Goal: Information Seeking & Learning: Understand process/instructions

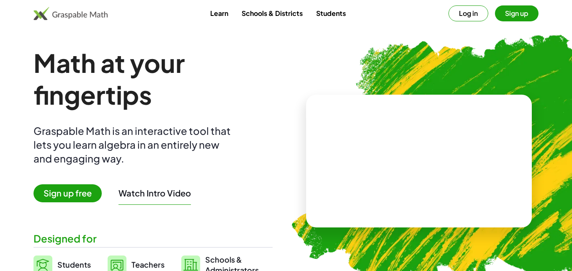
click at [511, 13] on button "Sign up" at bounding box center [517, 13] width 44 height 16
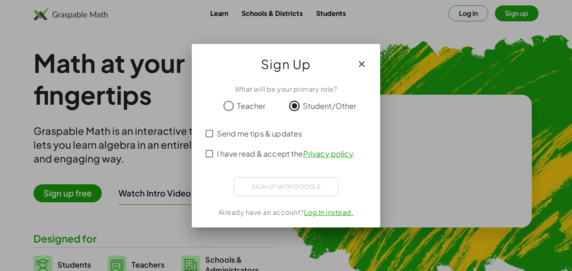
click at [309, 189] on div "Sign up with Google Sign in with Google Sign in with Google. Opens in new tab" at bounding box center [286, 186] width 105 height 19
click at [232, 160] on label "I have read & accept the Privacy policy ." at bounding box center [286, 154] width 138 height 20
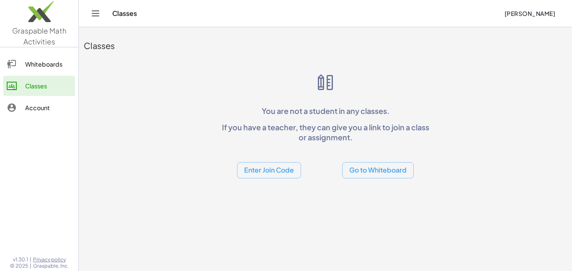
click at [62, 57] on link "Whiteboards" at bounding box center [39, 64] width 72 height 20
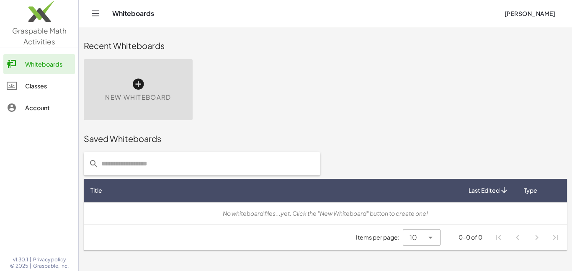
click at [52, 95] on link "Classes" at bounding box center [39, 86] width 72 height 20
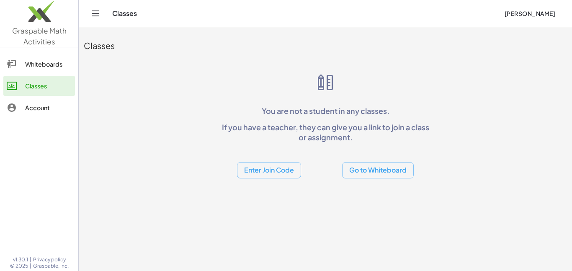
click at [282, 171] on button "Enter Join Code" at bounding box center [269, 170] width 64 height 16
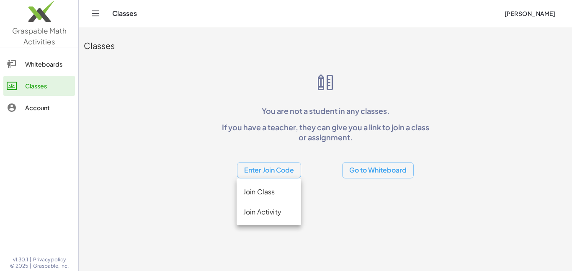
click at [278, 172] on button "Enter Join Code" at bounding box center [269, 170] width 64 height 16
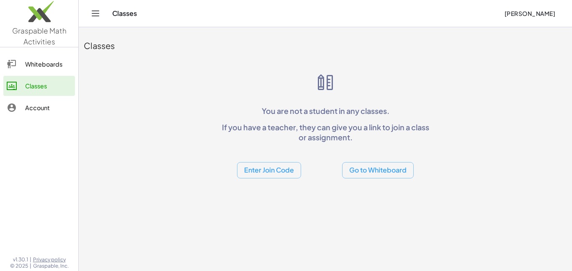
click at [278, 172] on button "Enter Join Code" at bounding box center [269, 170] width 64 height 16
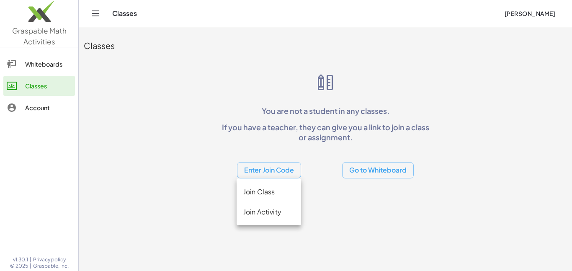
click at [278, 191] on div "Join Class" at bounding box center [268, 192] width 51 height 10
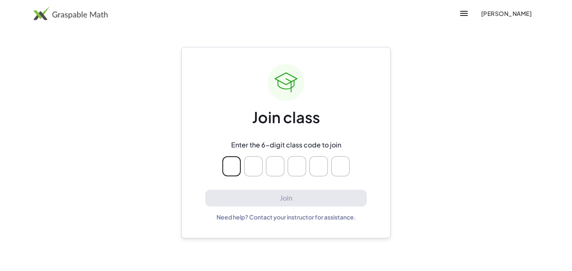
type input "*"
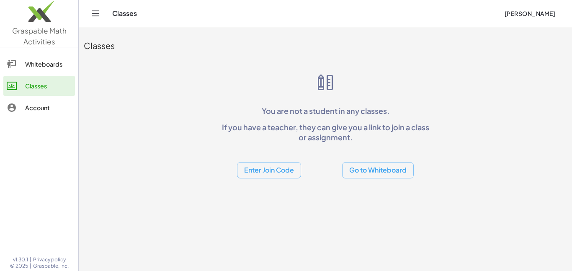
click at [269, 174] on button "Enter Join Code" at bounding box center [269, 170] width 64 height 16
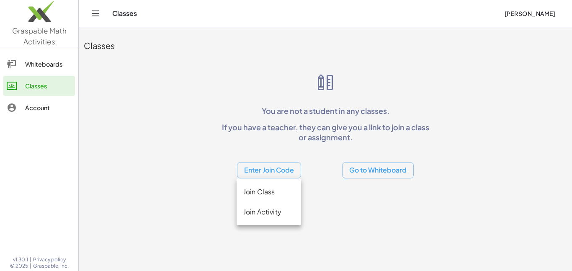
click at [285, 212] on div "Join Activity" at bounding box center [268, 212] width 51 height 10
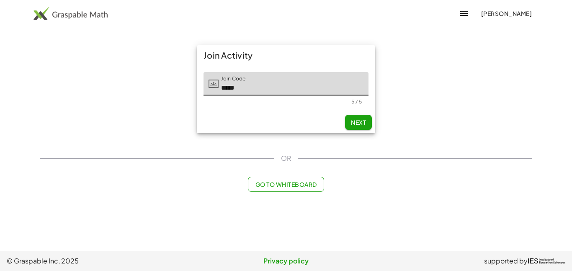
type input "*****"
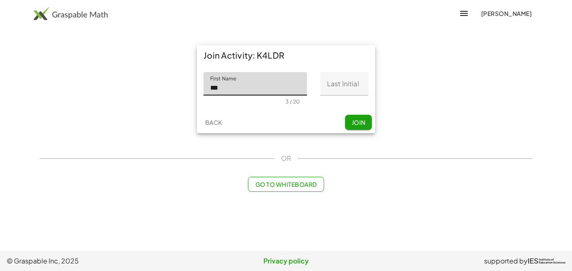
type input "***"
click at [360, 78] on input "Last Initial" at bounding box center [345, 83] width 48 height 23
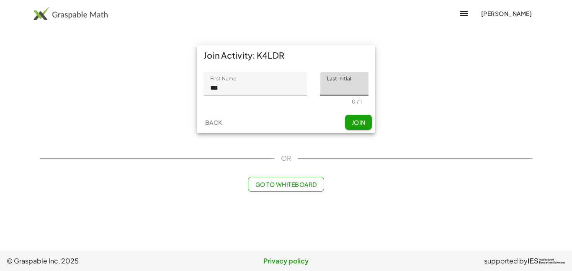
click at [361, 117] on div "Back Join" at bounding box center [286, 122] width 179 height 22
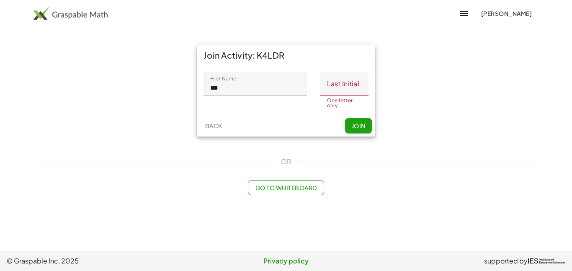
click at [345, 89] on input "Last Initial" at bounding box center [345, 83] width 48 height 23
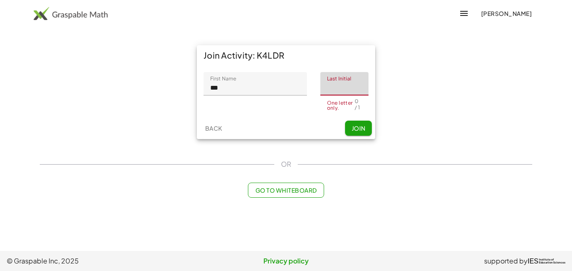
click at [266, 94] on input "***" at bounding box center [256, 83] width 104 height 23
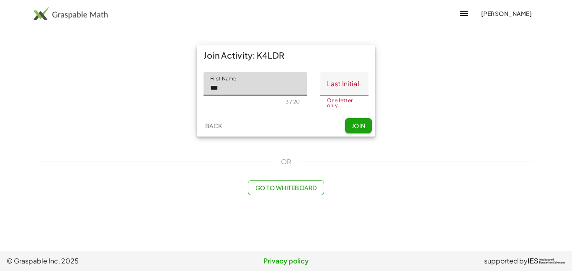
click at [329, 83] on input "Last Initial" at bounding box center [345, 83] width 48 height 23
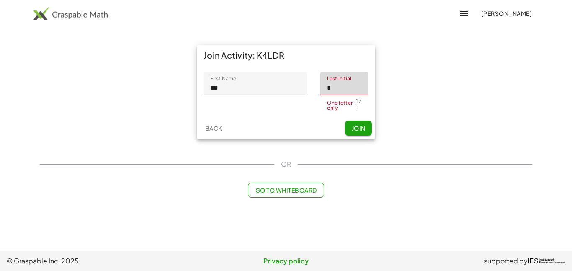
type input "*"
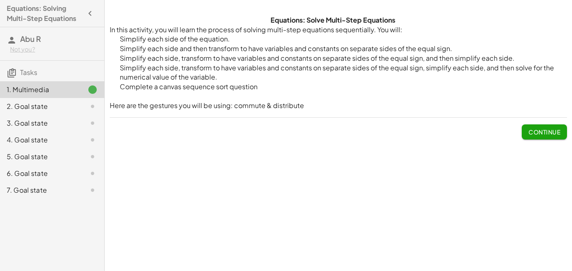
click at [562, 130] on button "Continue" at bounding box center [544, 131] width 45 height 15
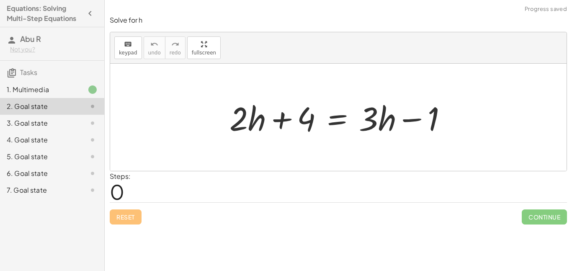
click at [277, 117] on div at bounding box center [341, 117] width 233 height 43
click at [286, 128] on div at bounding box center [341, 117] width 233 height 43
click at [326, 121] on div at bounding box center [341, 117] width 233 height 43
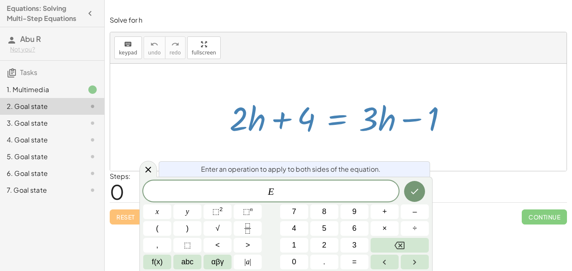
click at [339, 124] on div at bounding box center [341, 117] width 233 height 43
click at [460, 153] on div at bounding box center [338, 117] width 457 height 107
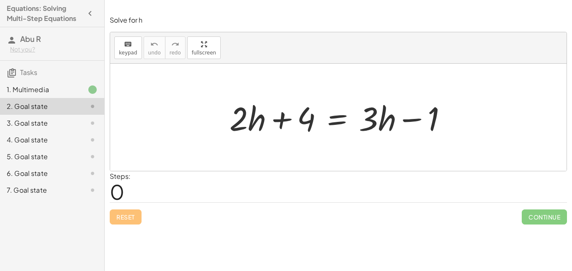
click at [407, 117] on div at bounding box center [341, 117] width 233 height 43
click at [411, 122] on div at bounding box center [341, 117] width 233 height 43
drag, startPoint x: 411, startPoint y: 114, endPoint x: 407, endPoint y: 129, distance: 15.9
click at [407, 129] on div at bounding box center [341, 117] width 233 height 43
drag, startPoint x: 413, startPoint y: 119, endPoint x: 279, endPoint y: 120, distance: 134.1
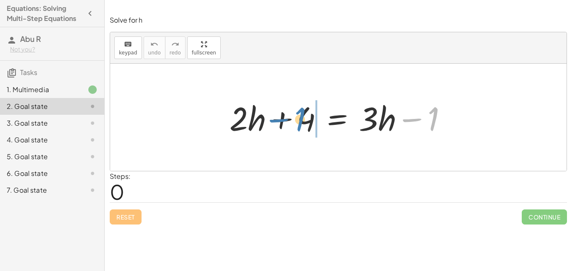
click at [279, 120] on div at bounding box center [341, 117] width 233 height 43
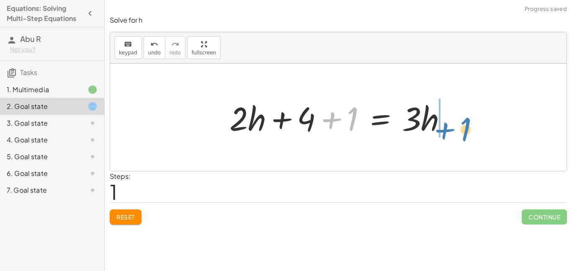
drag, startPoint x: 330, startPoint y: 118, endPoint x: 444, endPoint y: 128, distance: 114.9
click at [444, 128] on div at bounding box center [341, 117] width 233 height 43
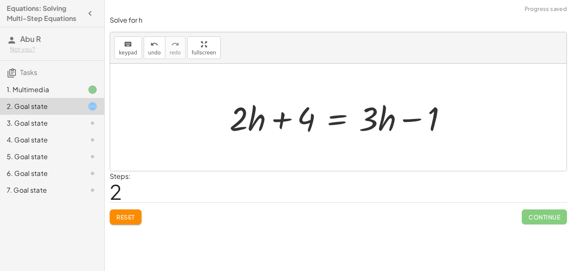
click at [129, 221] on button "Reset" at bounding box center [126, 217] width 32 height 15
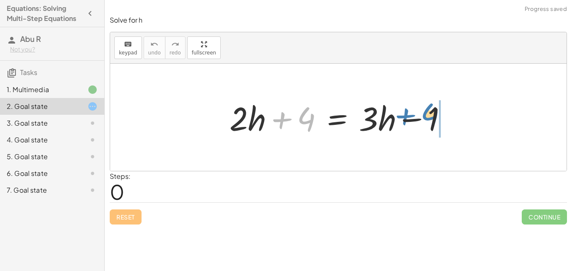
drag, startPoint x: 287, startPoint y: 120, endPoint x: 407, endPoint y: 117, distance: 119.9
click at [407, 117] on div at bounding box center [341, 117] width 233 height 43
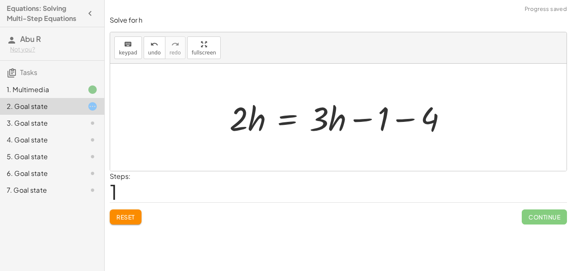
click at [366, 118] on div at bounding box center [341, 117] width 233 height 43
click at [407, 115] on div at bounding box center [341, 117] width 233 height 43
click at [409, 115] on div at bounding box center [319, 117] width 189 height 43
drag, startPoint x: 396, startPoint y: 115, endPoint x: 398, endPoint y: 122, distance: 7.0
click at [398, 122] on div at bounding box center [319, 117] width 189 height 43
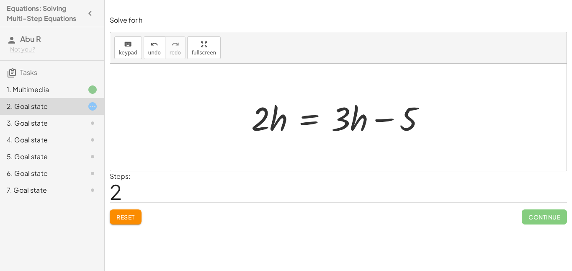
click at [119, 220] on span "Reset" at bounding box center [126, 217] width 18 height 8
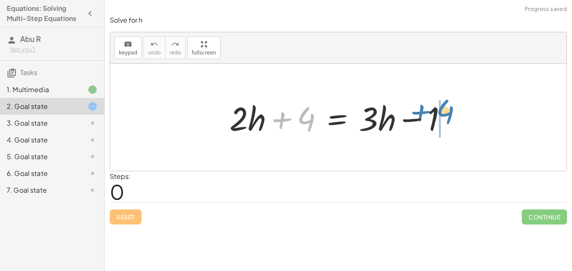
drag, startPoint x: 286, startPoint y: 113, endPoint x: 422, endPoint y: 107, distance: 136.3
click at [422, 107] on div at bounding box center [341, 117] width 233 height 43
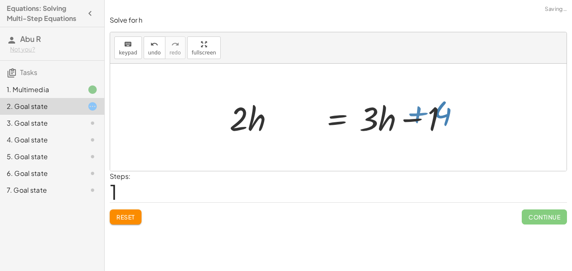
click at [422, 107] on div at bounding box center [391, 117] width 233 height 43
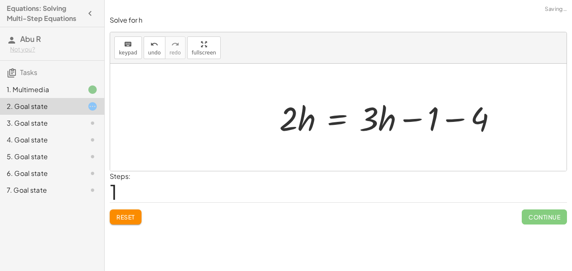
click at [421, 115] on div at bounding box center [391, 117] width 233 height 43
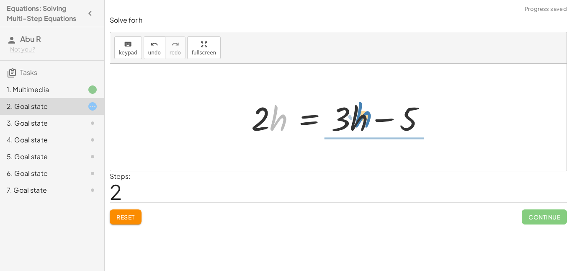
drag, startPoint x: 272, startPoint y: 119, endPoint x: 357, endPoint y: 116, distance: 84.7
click at [357, 116] on div at bounding box center [341, 117] width 189 height 43
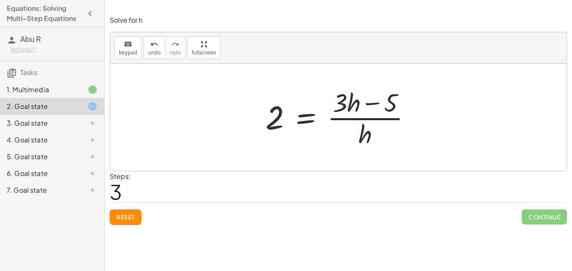
click at [124, 214] on span "Reset" at bounding box center [126, 217] width 18 height 8
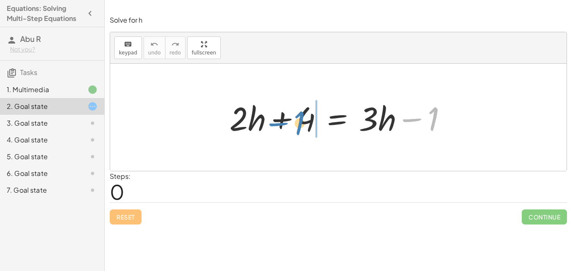
drag, startPoint x: 420, startPoint y: 122, endPoint x: 279, endPoint y: 127, distance: 140.5
click at [279, 127] on div at bounding box center [341, 117] width 233 height 43
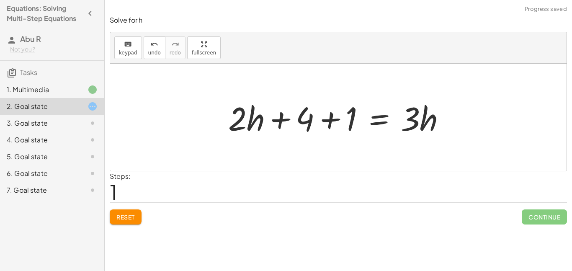
click at [281, 117] on div at bounding box center [340, 117] width 233 height 43
click at [309, 113] on div at bounding box center [341, 117] width 233 height 43
click at [339, 110] on div at bounding box center [341, 117] width 233 height 43
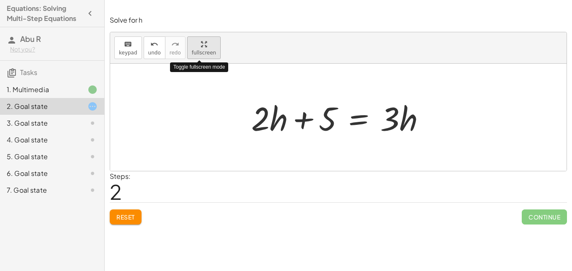
click at [195, 53] on span "fullscreen" at bounding box center [204, 53] width 24 height 6
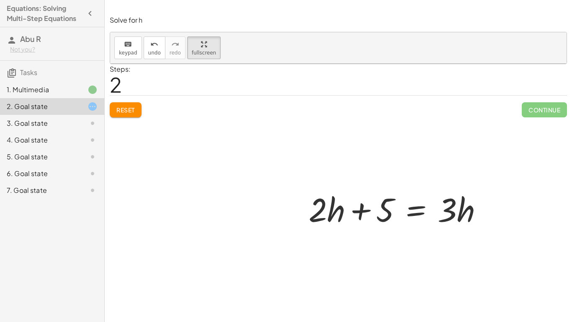
click at [335, 187] on div at bounding box center [399, 208] width 189 height 43
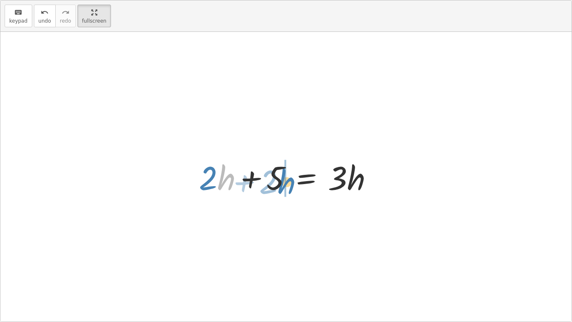
drag, startPoint x: 220, startPoint y: 180, endPoint x: 280, endPoint y: 184, distance: 60.5
click at [280, 184] on div at bounding box center [289, 176] width 189 height 43
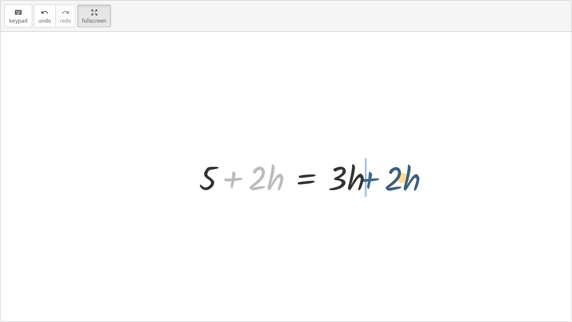
drag, startPoint x: 243, startPoint y: 176, endPoint x: 382, endPoint y: 172, distance: 139.2
click at [382, 172] on div at bounding box center [289, 176] width 189 height 43
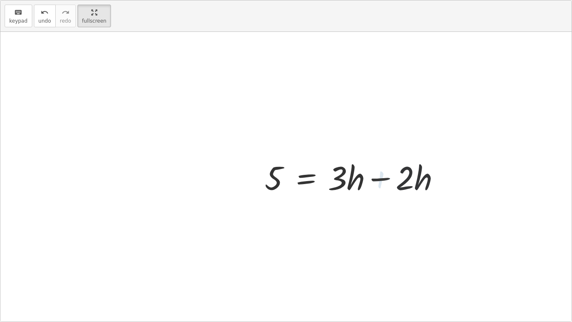
click at [379, 173] on div at bounding box center [356, 176] width 189 height 43
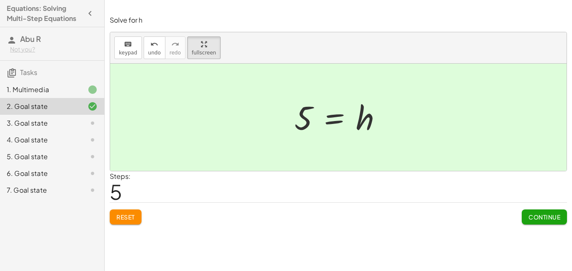
click at [545, 217] on span "Continue" at bounding box center [545, 217] width 32 height 8
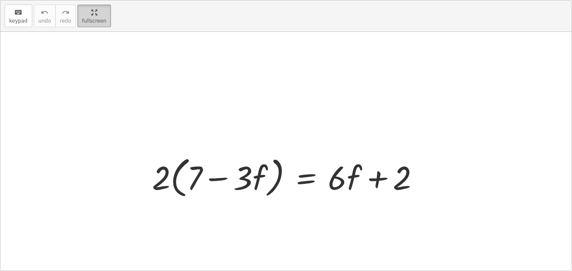
click at [199, 93] on div "keyboard keypad undo undo redo redo fullscreen · 2 · ( + 7 − · 3 · f ) = + · 6 …" at bounding box center [286, 135] width 572 height 270
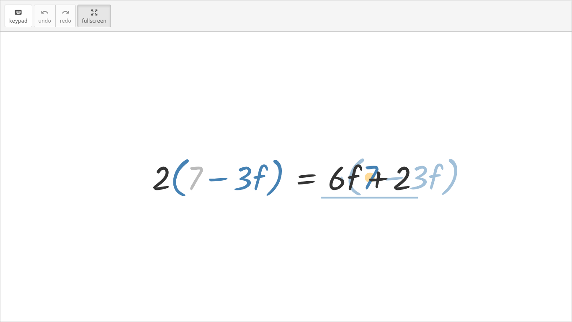
drag, startPoint x: 199, startPoint y: 176, endPoint x: 376, endPoint y: 176, distance: 176.0
click at [376, 176] on div at bounding box center [289, 177] width 282 height 48
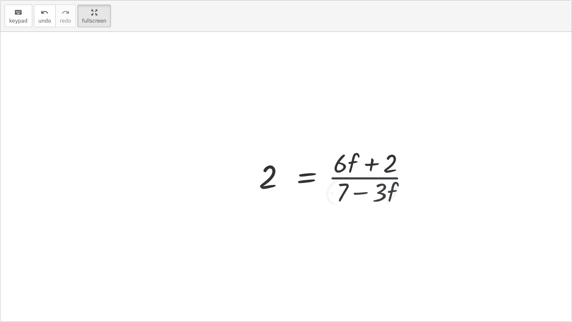
click at [370, 179] on div at bounding box center [341, 176] width 158 height 65
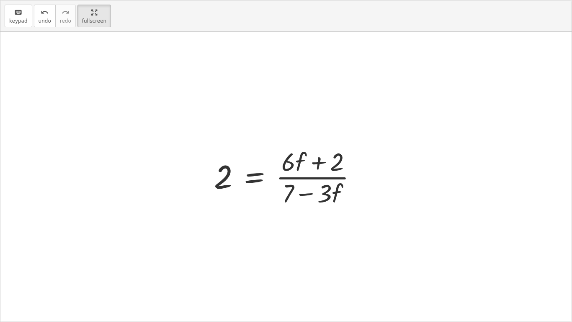
click at [333, 159] on div at bounding box center [289, 176] width 158 height 65
click at [323, 174] on div at bounding box center [289, 176] width 158 height 65
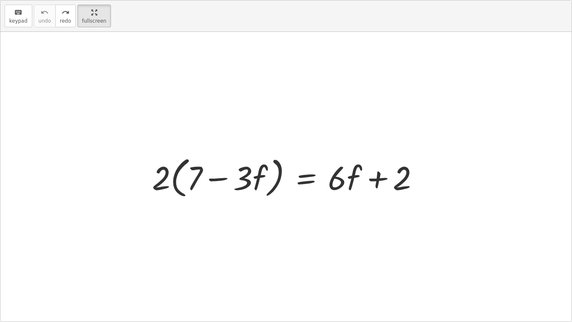
click at [99, 4] on div "keyboard keypad undo [PERSON_NAME] redo fullscreen" at bounding box center [286, 15] width 572 height 31
click at [99, 0] on html "Equations: Solving Multi-Step Equations Abu R Not you? Tasks 1. Multimedia 2. G…" at bounding box center [286, 161] width 572 height 322
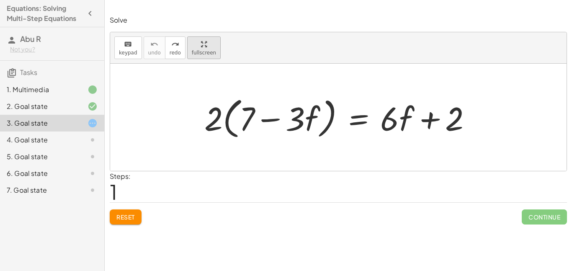
click at [190, 96] on div "keyboard keypad undo undo redo redo fullscreen · 2 · ( + 7 − · 3 · f ) = + · 6 …" at bounding box center [338, 101] width 457 height 139
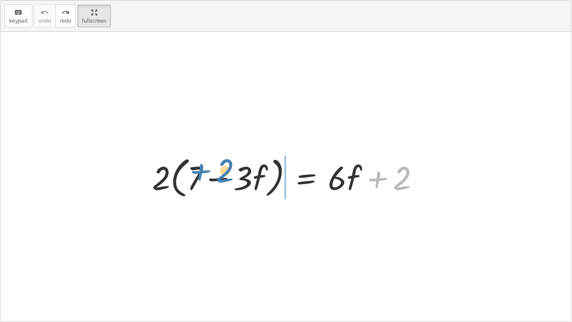
drag, startPoint x: 378, startPoint y: 175, endPoint x: 199, endPoint y: 167, distance: 178.3
click at [199, 167] on div at bounding box center [289, 177] width 282 height 48
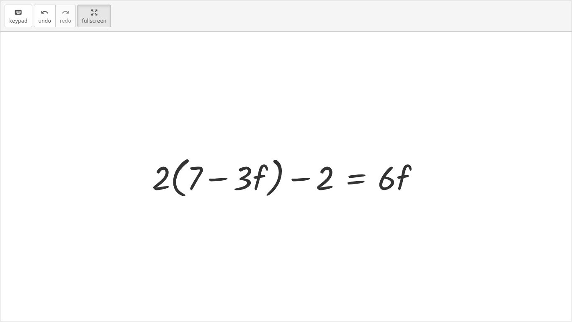
click at [305, 180] on div at bounding box center [289, 177] width 282 height 48
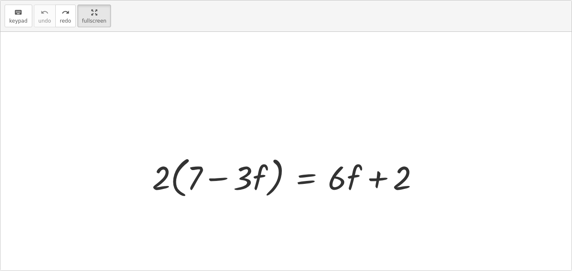
click at [129, 110] on div at bounding box center [286, 153] width 572 height 242
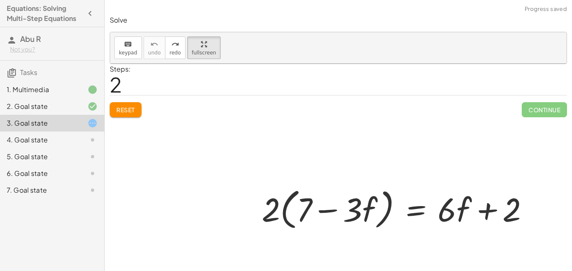
click at [127, 110] on div at bounding box center [338, 185] width 457 height 242
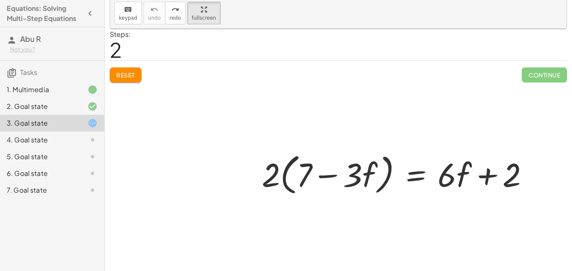
scroll to position [0, 0]
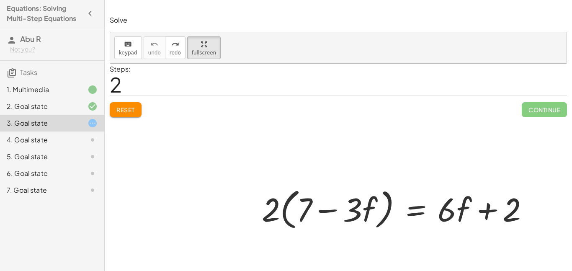
click at [123, 108] on div at bounding box center [338, 185] width 457 height 242
click at [120, 47] on div "keyboard" at bounding box center [128, 44] width 18 height 10
click at [122, 50] on span "keypad" at bounding box center [128, 53] width 18 height 6
click at [136, 109] on div at bounding box center [338, 185] width 457 height 242
click at [67, 107] on div "2. Goal state" at bounding box center [40, 106] width 67 height 10
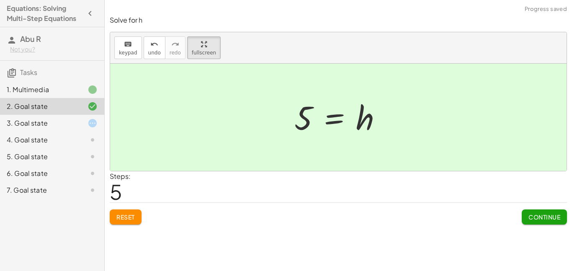
click at [74, 125] on div at bounding box center [85, 123] width 23 height 10
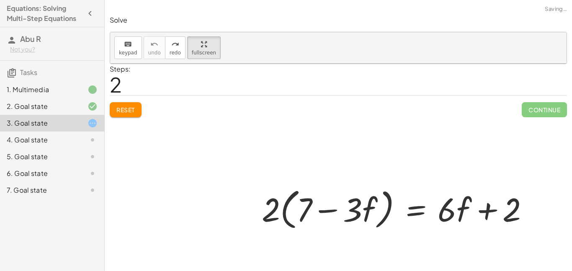
click at [127, 105] on div at bounding box center [338, 185] width 457 height 242
click at [442, 191] on div at bounding box center [399, 208] width 282 height 48
click at [208, 44] on div "button" at bounding box center [204, 44] width 24 height 10
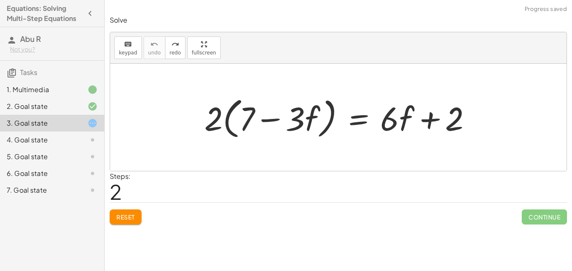
click at [132, 220] on span "Reset" at bounding box center [126, 217] width 18 height 8
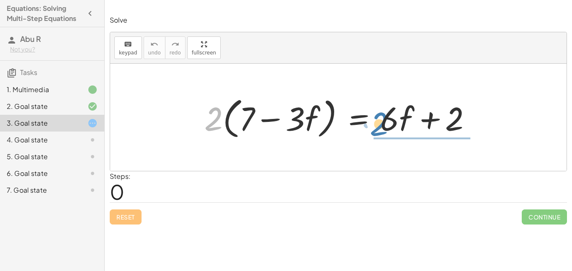
drag, startPoint x: 218, startPoint y: 131, endPoint x: 384, endPoint y: 134, distance: 166.4
click at [384, 134] on div at bounding box center [341, 117] width 282 height 48
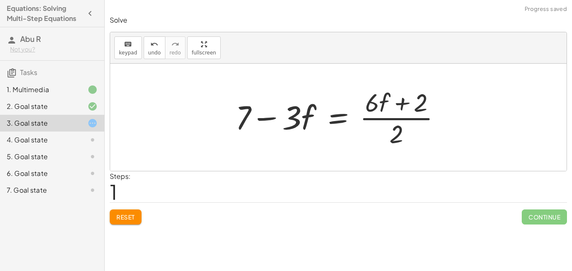
click at [399, 98] on div at bounding box center [341, 117] width 221 height 65
click at [404, 133] on div at bounding box center [341, 117] width 221 height 65
click at [399, 132] on div at bounding box center [341, 117] width 221 height 65
click at [288, 129] on div at bounding box center [341, 117] width 221 height 65
click at [280, 120] on div at bounding box center [341, 117] width 221 height 65
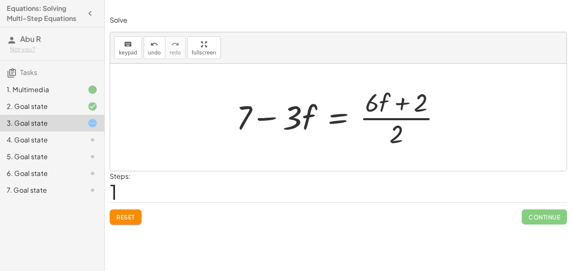
click at [274, 122] on div at bounding box center [341, 117] width 221 height 65
click at [124, 223] on button "Reset" at bounding box center [126, 217] width 32 height 15
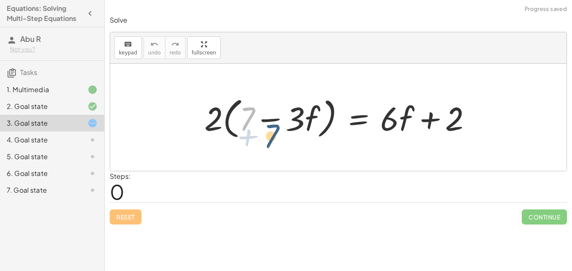
drag, startPoint x: 253, startPoint y: 119, endPoint x: 277, endPoint y: 132, distance: 27.4
click at [277, 132] on div at bounding box center [341, 117] width 282 height 48
drag, startPoint x: 253, startPoint y: 120, endPoint x: 503, endPoint y: 122, distance: 249.8
click at [503, 122] on div "+ 7 · ( − · 3 · f ) · 2 · ( + 7 − · 3 · f ) = + · 6 · f + 2" at bounding box center [338, 117] width 457 height 107
drag, startPoint x: 254, startPoint y: 117, endPoint x: 495, endPoint y: 115, distance: 241.0
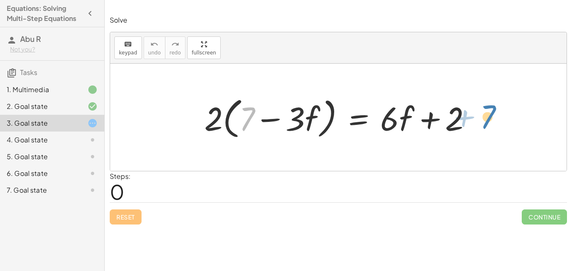
click at [495, 115] on div "+ 7 · ( − · 3 · f ) · 2 · ( + 7 − · 3 · f ) = + · 6 · f + 2" at bounding box center [338, 117] width 457 height 107
drag, startPoint x: 296, startPoint y: 120, endPoint x: 476, endPoint y: 114, distance: 179.9
click at [476, 114] on div at bounding box center [341, 117] width 282 height 48
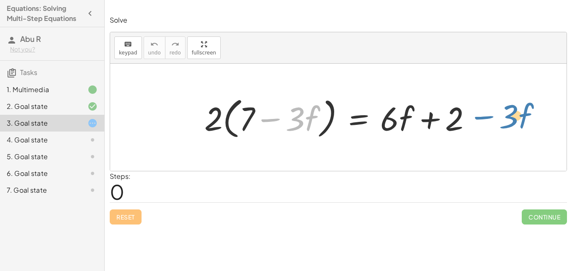
drag, startPoint x: 275, startPoint y: 119, endPoint x: 489, endPoint y: 117, distance: 213.3
click at [489, 117] on div "− · 3 · f · ( + 7 ) · 2 · ( + 7 − · 3 · f ) = + · 6 · f + 2" at bounding box center [338, 117] width 457 height 107
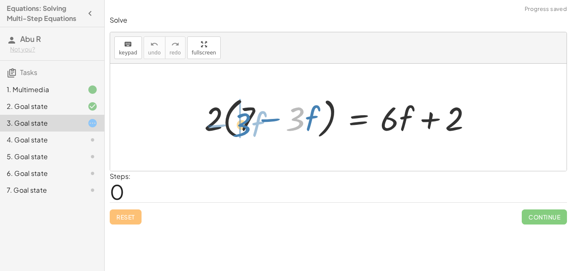
drag, startPoint x: 297, startPoint y: 117, endPoint x: 251, endPoint y: 122, distance: 46.0
click at [251, 122] on div at bounding box center [341, 117] width 282 height 48
click at [295, 115] on div at bounding box center [341, 117] width 282 height 48
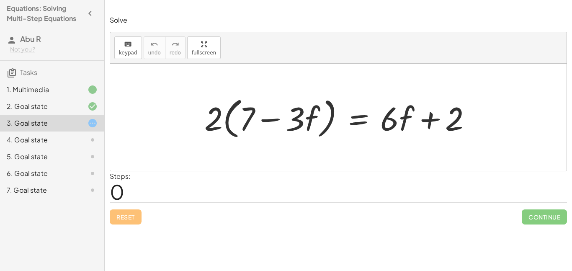
click at [268, 120] on div at bounding box center [341, 117] width 282 height 48
click at [426, 123] on div at bounding box center [341, 117] width 282 height 48
drag, startPoint x: 425, startPoint y: 122, endPoint x: 251, endPoint y: 122, distance: 173.5
click at [251, 122] on div at bounding box center [341, 117] width 282 height 48
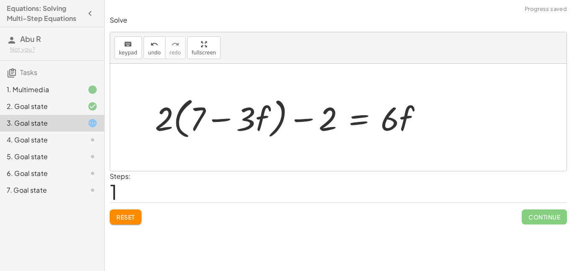
click at [306, 119] on div at bounding box center [292, 117] width 282 height 48
click at [210, 119] on div at bounding box center [292, 117] width 282 height 48
click at [386, 119] on div at bounding box center [292, 117] width 282 height 48
drag, startPoint x: 159, startPoint y: 119, endPoint x: 411, endPoint y: 118, distance: 251.5
click at [411, 118] on div at bounding box center [292, 117] width 282 height 48
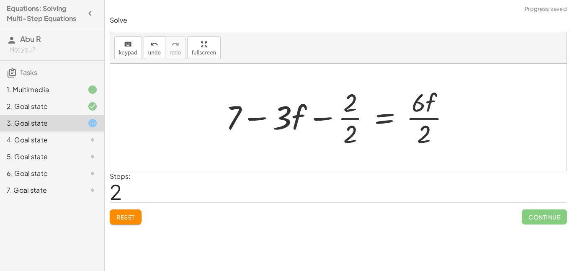
click at [358, 127] on div at bounding box center [342, 117] width 240 height 65
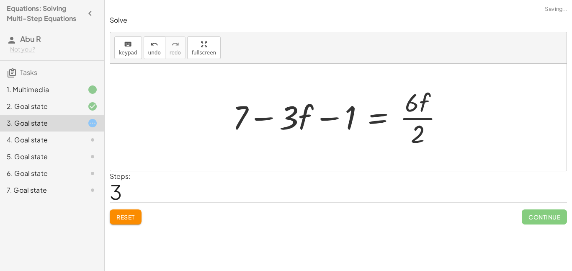
click at [422, 133] on div at bounding box center [341, 117] width 227 height 65
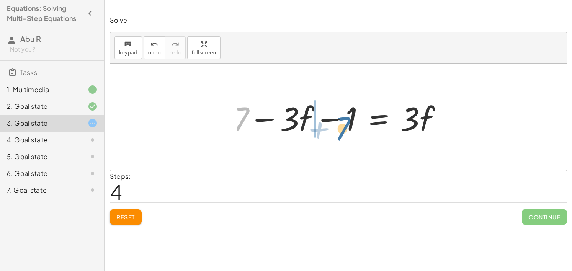
drag, startPoint x: 248, startPoint y: 119, endPoint x: 349, endPoint y: 126, distance: 101.6
click at [349, 126] on div at bounding box center [341, 117] width 225 height 43
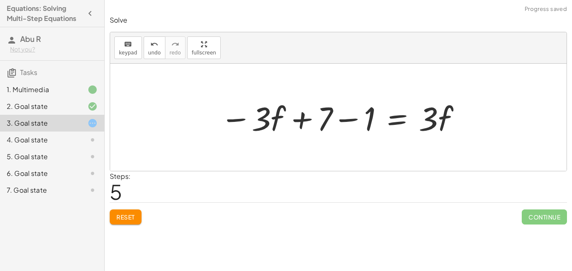
click at [310, 120] on div at bounding box center [341, 117] width 250 height 43
click at [330, 118] on div at bounding box center [342, 117] width 250 height 43
click at [353, 116] on div at bounding box center [342, 117] width 250 height 43
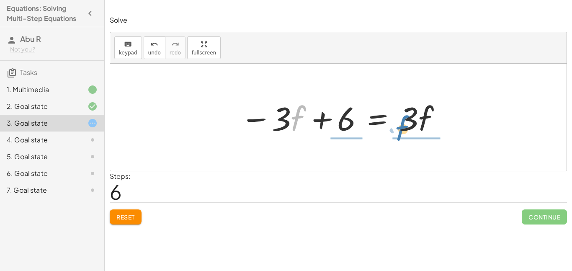
drag, startPoint x: 303, startPoint y: 120, endPoint x: 407, endPoint y: 130, distance: 105.3
click at [407, 130] on div at bounding box center [341, 117] width 211 height 43
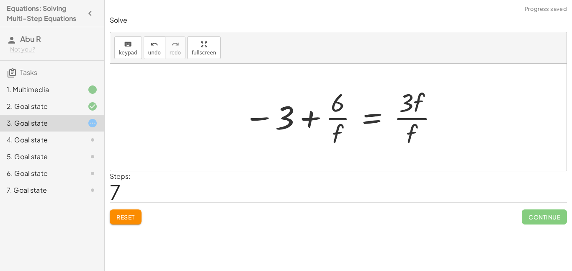
click at [329, 117] on div at bounding box center [342, 117] width 204 height 65
click at [379, 120] on div at bounding box center [342, 117] width 204 height 65
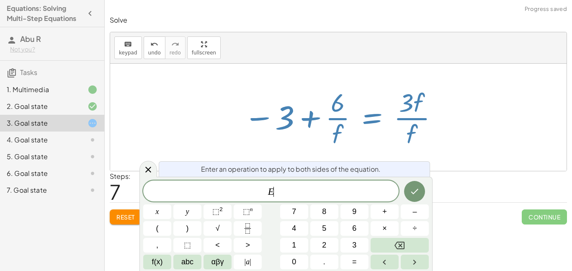
scroll to position [0, 0]
click at [402, 114] on div at bounding box center [342, 117] width 204 height 65
click at [414, 187] on icon "Done" at bounding box center [415, 191] width 10 height 10
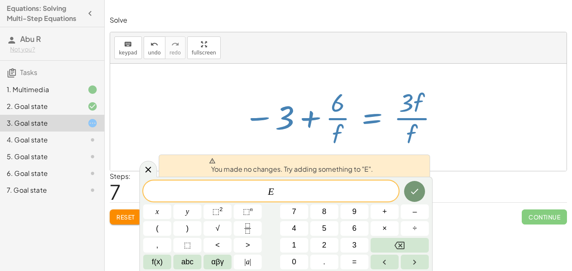
click at [416, 108] on div at bounding box center [342, 117] width 204 height 65
click at [147, 169] on icon at bounding box center [148, 170] width 6 height 6
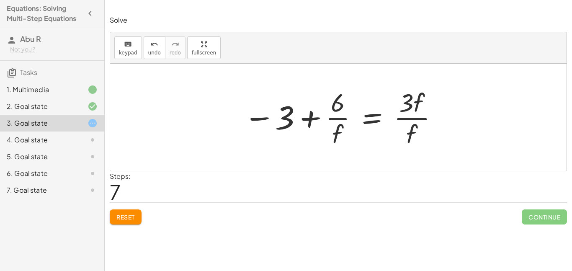
click at [409, 116] on div at bounding box center [342, 117] width 204 height 65
click at [153, 41] on icon "undo" at bounding box center [154, 44] width 8 height 10
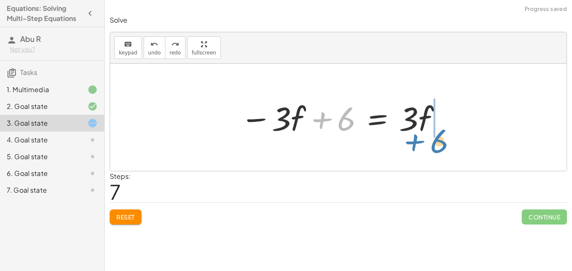
drag, startPoint x: 341, startPoint y: 122, endPoint x: 434, endPoint y: 144, distance: 96.1
click at [434, 144] on div "· 2 · ( + 7 − · 3 · f ) = + · 6 · f + 2 + · 2 · ( + 7 − · 3 · f ) − 2 = · 6 · f…" at bounding box center [338, 117] width 457 height 107
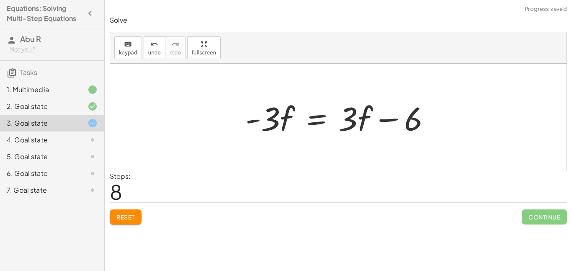
click at [407, 117] on div at bounding box center [341, 117] width 200 height 43
click at [384, 123] on div at bounding box center [341, 117] width 200 height 43
click at [267, 119] on div at bounding box center [341, 117] width 200 height 43
click at [256, 118] on div at bounding box center [341, 117] width 200 height 43
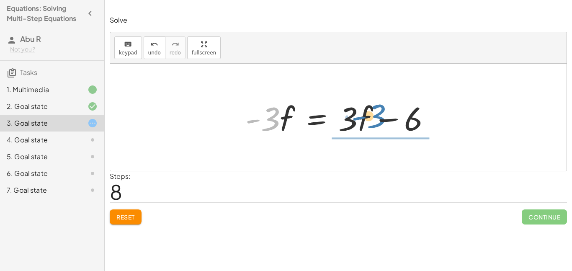
drag, startPoint x: 277, startPoint y: 117, endPoint x: 383, endPoint y: 114, distance: 106.1
click at [383, 114] on div at bounding box center [341, 117] width 200 height 43
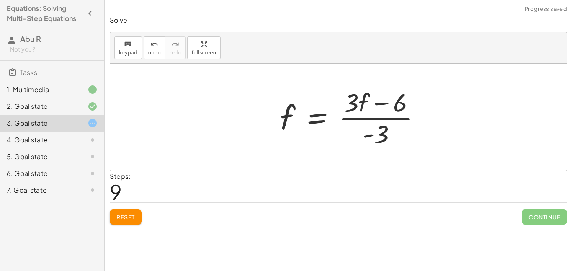
click at [381, 134] on div at bounding box center [353, 117] width 155 height 65
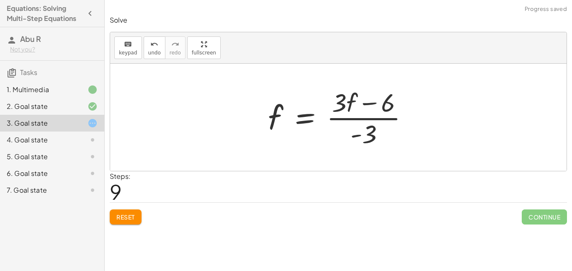
click at [368, 134] on div at bounding box center [341, 117] width 155 height 65
drag, startPoint x: 383, startPoint y: 102, endPoint x: 254, endPoint y: 120, distance: 130.4
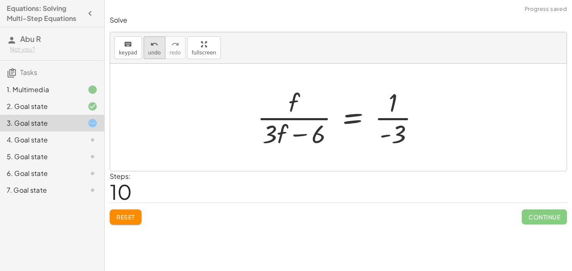
click at [151, 42] on icon "undo" at bounding box center [154, 44] width 8 height 10
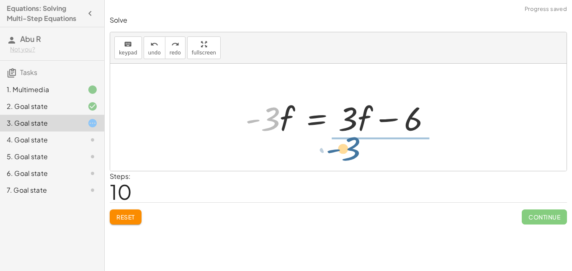
drag, startPoint x: 264, startPoint y: 110, endPoint x: 346, endPoint y: 140, distance: 86.6
click at [346, 140] on div "· 2 · ( + 7 − · 3 · f ) = + · 6 · f + 2 + · 2 · ( + 7 − · 3 · f ) − 2 = · 6 · f…" at bounding box center [338, 117] width 211 height 47
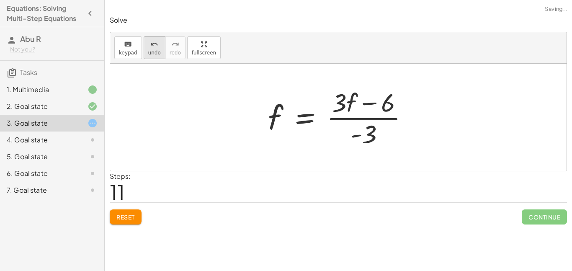
click at [150, 47] on icon "undo" at bounding box center [154, 44] width 8 height 10
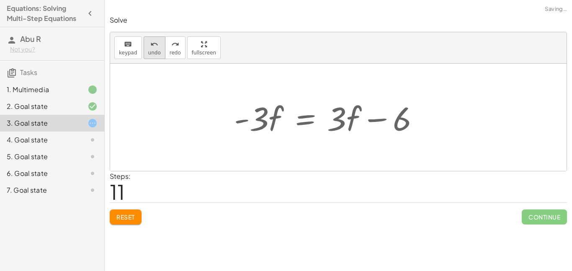
click at [150, 47] on icon "undo" at bounding box center [154, 44] width 8 height 10
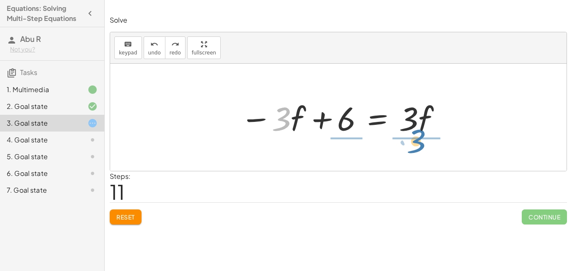
drag, startPoint x: 280, startPoint y: 119, endPoint x: 421, endPoint y: 138, distance: 141.7
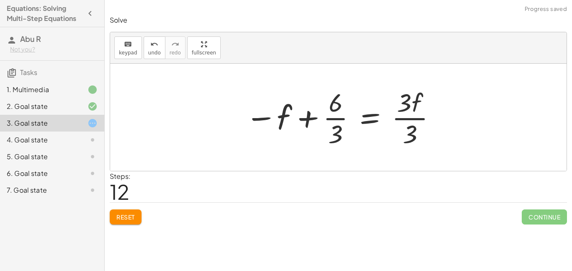
click at [408, 95] on div at bounding box center [341, 117] width 200 height 65
click at [408, 103] on div at bounding box center [341, 117] width 200 height 65
click at [417, 155] on div at bounding box center [338, 117] width 457 height 107
click at [416, 142] on div at bounding box center [341, 117] width 200 height 65
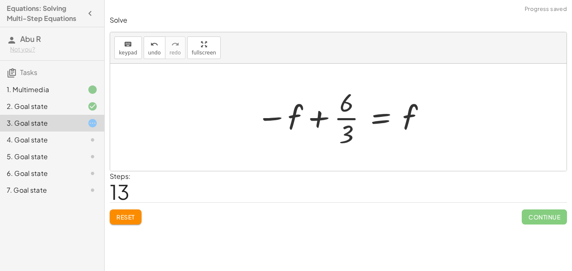
click at [349, 110] on div at bounding box center [341, 117] width 179 height 65
drag, startPoint x: 278, startPoint y: 125, endPoint x: 407, endPoint y: 126, distance: 128.7
click at [407, 126] on div at bounding box center [341, 117] width 179 height 65
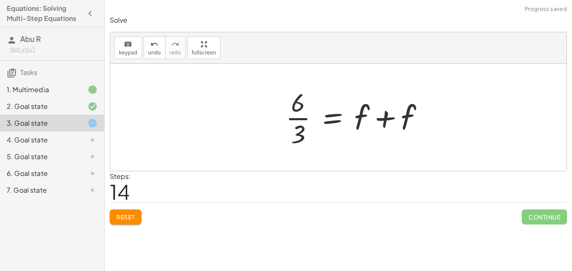
click at [431, 120] on div at bounding box center [338, 117] width 457 height 107
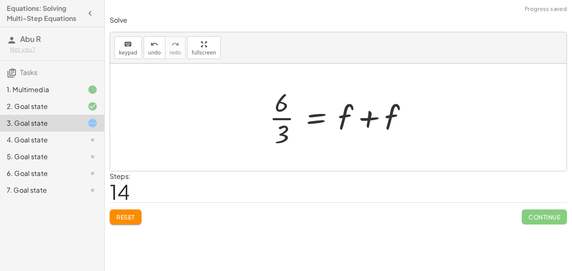
click at [380, 119] on div at bounding box center [341, 117] width 153 height 65
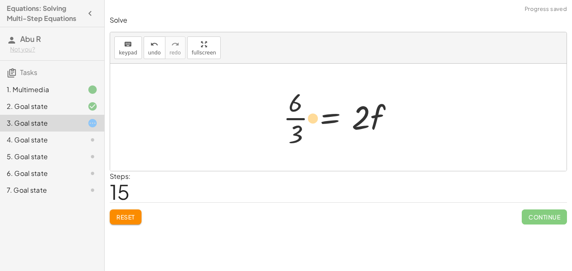
drag, startPoint x: 294, startPoint y: 112, endPoint x: 310, endPoint y: 113, distance: 16.3
click at [310, 113] on div at bounding box center [341, 117] width 125 height 65
drag, startPoint x: 305, startPoint y: 112, endPoint x: 361, endPoint y: 122, distance: 57.1
click at [361, 122] on div at bounding box center [341, 117] width 125 height 65
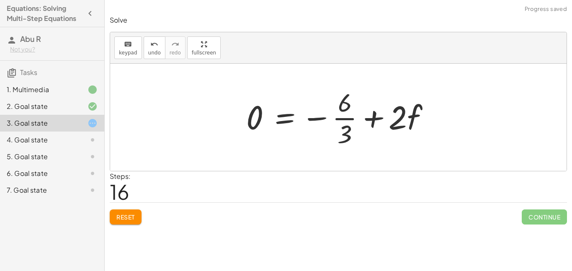
click at [353, 114] on div at bounding box center [341, 117] width 199 height 65
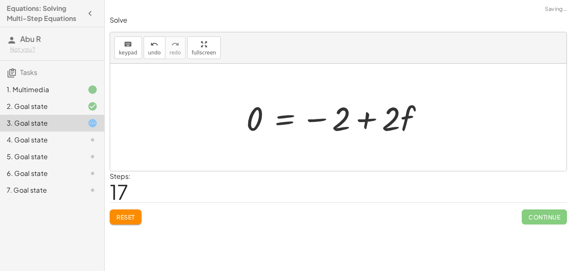
click at [368, 117] on div at bounding box center [338, 117] width 192 height 43
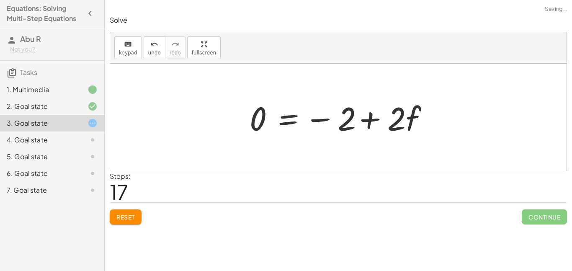
click at [370, 117] on div at bounding box center [342, 117] width 192 height 43
click at [144, 44] on button "undo undo" at bounding box center [155, 47] width 22 height 23
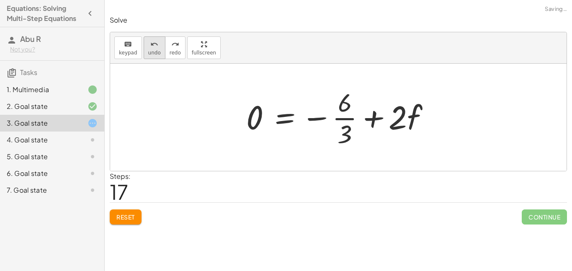
click at [150, 45] on icon "undo" at bounding box center [154, 44] width 8 height 10
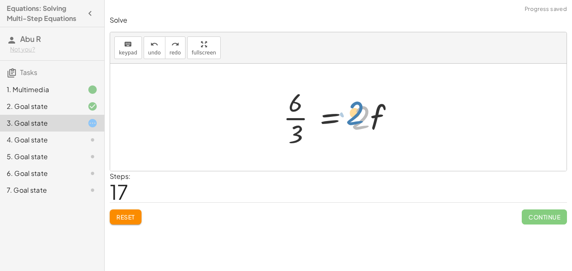
drag, startPoint x: 365, startPoint y: 119, endPoint x: 368, endPoint y: 113, distance: 6.8
click at [368, 113] on div at bounding box center [341, 117] width 125 height 65
click at [328, 121] on div at bounding box center [341, 117] width 125 height 65
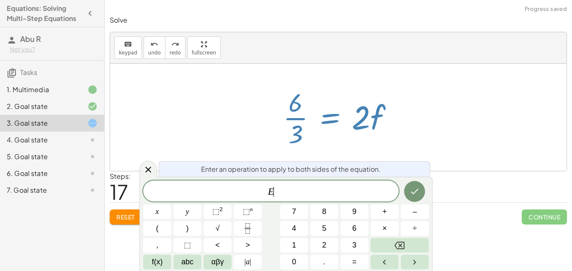
scroll to position [1, 0]
click at [411, 191] on icon "Done" at bounding box center [415, 191] width 10 height 10
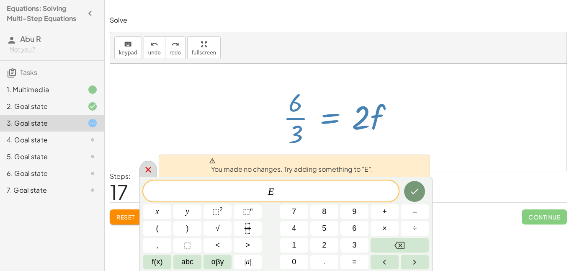
click at [154, 163] on div at bounding box center [149, 169] width 18 height 16
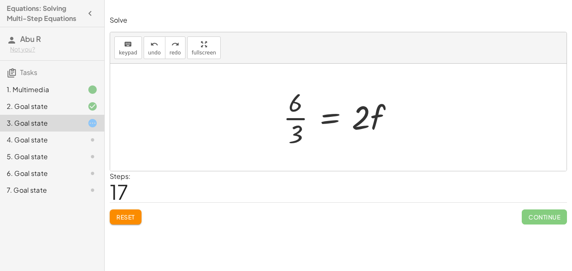
click at [289, 119] on div at bounding box center [341, 117] width 125 height 65
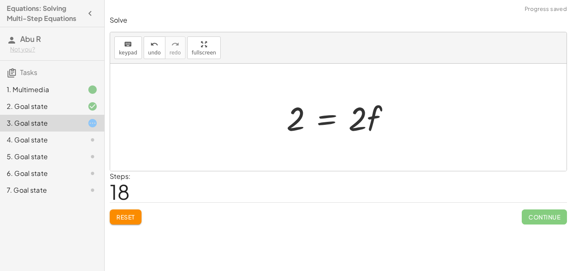
click at [359, 119] on div at bounding box center [341, 117] width 119 height 43
click at [366, 117] on div at bounding box center [341, 117] width 119 height 43
drag, startPoint x: 303, startPoint y: 114, endPoint x: 364, endPoint y: 119, distance: 61.0
click at [364, 119] on div at bounding box center [341, 117] width 119 height 43
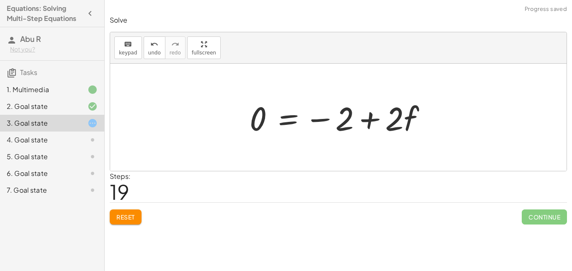
click at [407, 116] on div at bounding box center [342, 117] width 192 height 43
click at [382, 116] on div at bounding box center [342, 117] width 192 height 43
click at [411, 117] on div at bounding box center [342, 117] width 192 height 43
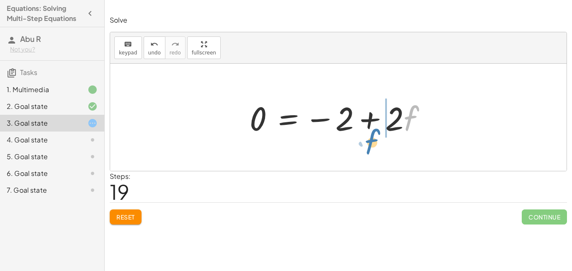
drag, startPoint x: 411, startPoint y: 117, endPoint x: 372, endPoint y: 142, distance: 46.6
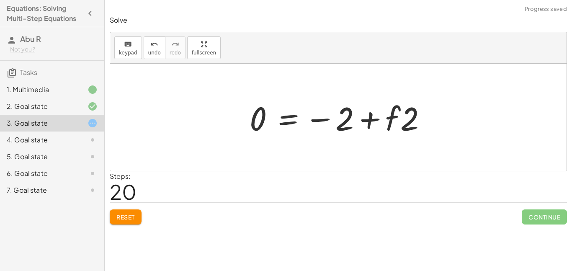
click at [389, 122] on div at bounding box center [342, 117] width 192 height 43
click at [145, 54] on button "undo undo" at bounding box center [155, 47] width 22 height 23
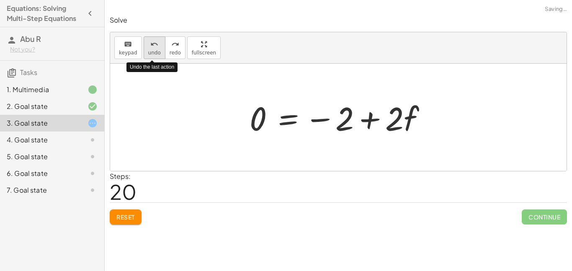
click at [145, 54] on button "undo undo" at bounding box center [155, 47] width 22 height 23
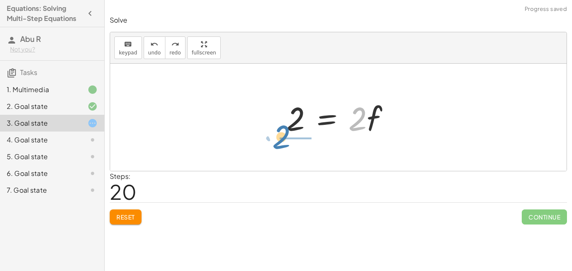
drag, startPoint x: 365, startPoint y: 118, endPoint x: 290, endPoint y: 139, distance: 77.0
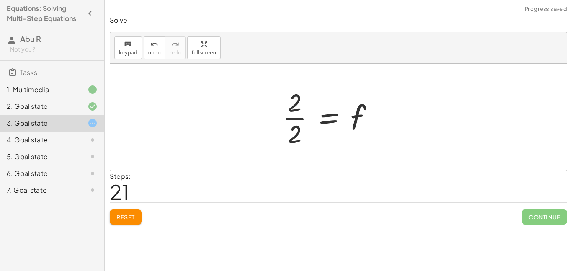
click at [290, 132] on div at bounding box center [331, 117] width 106 height 65
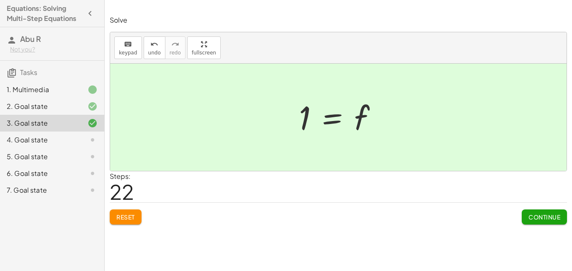
click at [536, 214] on span "Continue" at bounding box center [545, 217] width 32 height 8
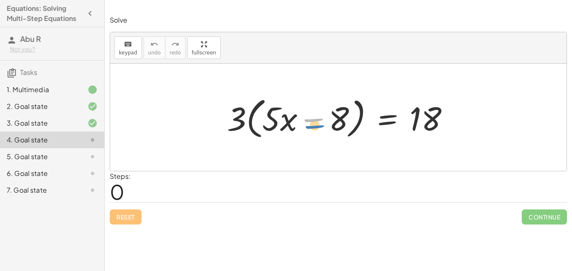
drag, startPoint x: 307, startPoint y: 117, endPoint x: 300, endPoint y: 120, distance: 7.3
click at [300, 120] on div at bounding box center [341, 117] width 237 height 48
drag, startPoint x: 336, startPoint y: 119, endPoint x: 473, endPoint y: 118, distance: 137.0
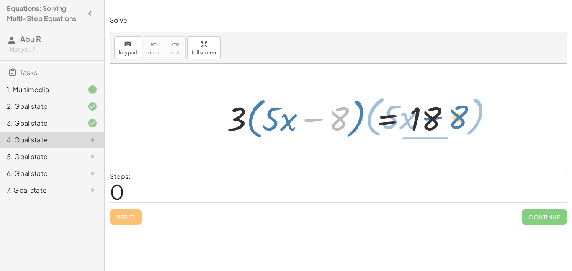
drag, startPoint x: 334, startPoint y: 120, endPoint x: 454, endPoint y: 119, distance: 119.5
click at [454, 119] on div at bounding box center [341, 117] width 237 height 48
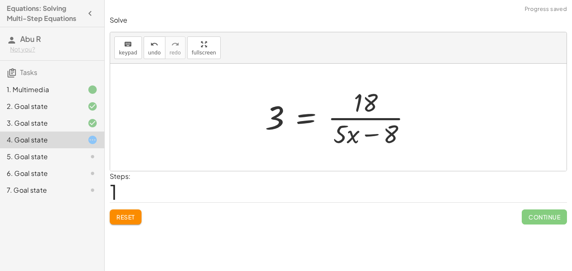
click at [373, 132] on div at bounding box center [342, 117] width 162 height 65
click at [370, 110] on div at bounding box center [342, 117] width 162 height 65
click at [273, 121] on div at bounding box center [342, 117] width 162 height 65
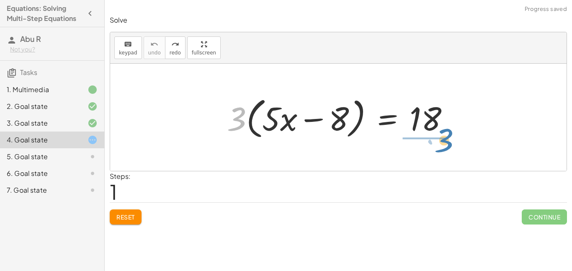
drag, startPoint x: 240, startPoint y: 114, endPoint x: 446, endPoint y: 136, distance: 207.3
click at [446, 136] on div at bounding box center [341, 117] width 237 height 48
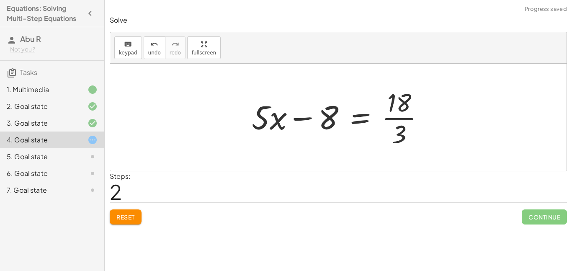
click at [396, 107] on div at bounding box center [342, 117] width 188 height 65
click at [395, 118] on div at bounding box center [342, 117] width 188 height 65
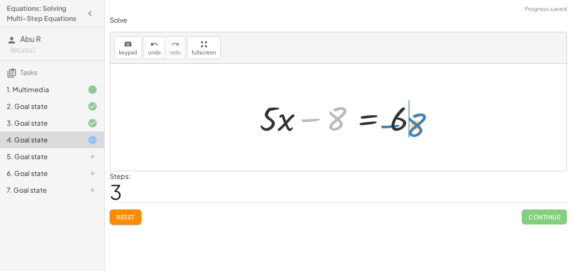
drag, startPoint x: 312, startPoint y: 120, endPoint x: 403, endPoint y: 119, distance: 91.0
click at [403, 119] on div at bounding box center [342, 117] width 172 height 43
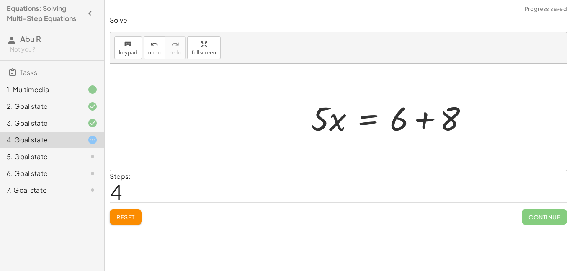
click at [417, 117] on div at bounding box center [393, 117] width 172 height 43
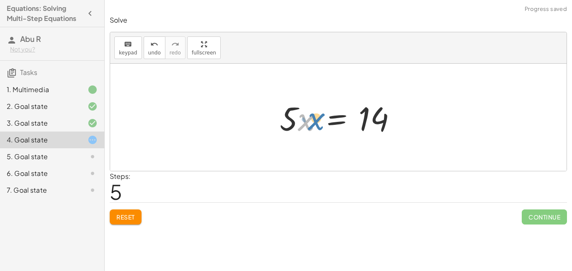
drag, startPoint x: 305, startPoint y: 119, endPoint x: 298, endPoint y: 110, distance: 11.1
click at [298, 110] on div at bounding box center [342, 117] width 132 height 43
drag, startPoint x: 285, startPoint y: 117, endPoint x: 363, endPoint y: 145, distance: 83.8
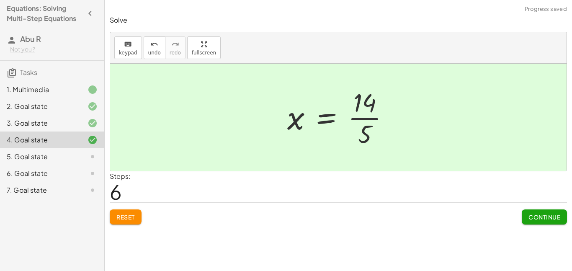
click at [295, 119] on div at bounding box center [341, 117] width 117 height 65
click at [549, 216] on span "Continue" at bounding box center [545, 217] width 32 height 8
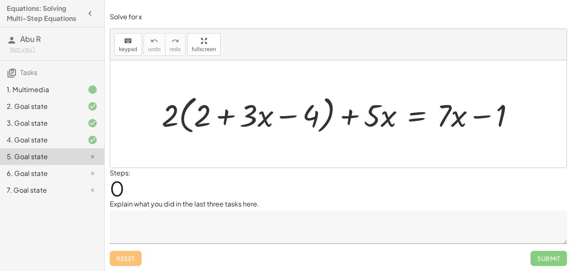
click at [236, 234] on textarea at bounding box center [339, 227] width 458 height 34
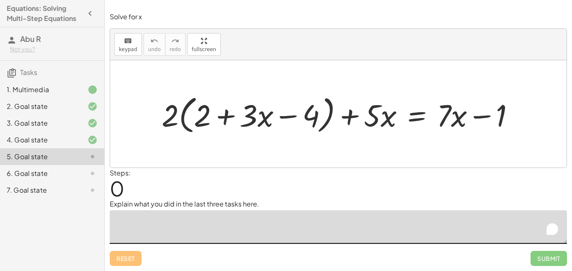
click at [236, 234] on textarea at bounding box center [339, 227] width 458 height 34
click at [262, 102] on div at bounding box center [342, 114] width 368 height 45
click at [289, 184] on div "Steps: 0" at bounding box center [339, 183] width 458 height 31
click at [317, 228] on textarea at bounding box center [339, 227] width 458 height 34
type textarea "*"
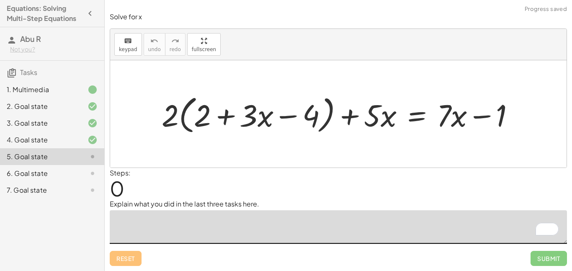
click at [29, 172] on div "6. Goal state" at bounding box center [40, 173] width 67 height 10
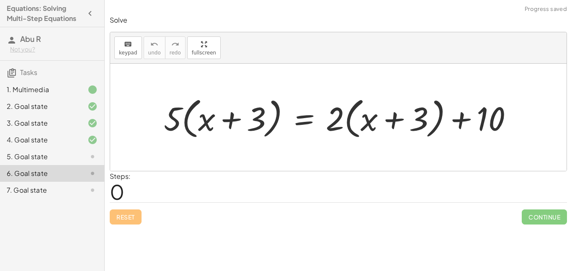
click at [34, 185] on div "7. Goal state" at bounding box center [40, 190] width 67 height 10
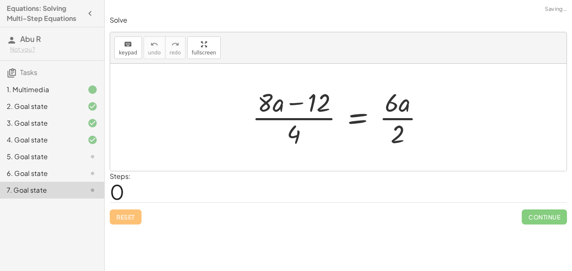
click at [31, 182] on div "5. Goal state" at bounding box center [52, 190] width 104 height 17
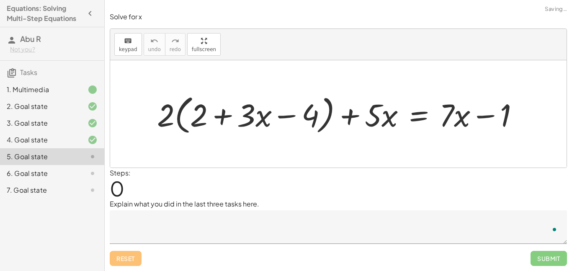
click at [58, 145] on div "4. Goal state" at bounding box center [40, 140] width 67 height 10
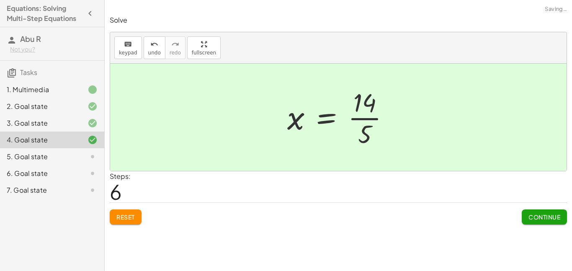
click at [57, 122] on div "3. Goal state" at bounding box center [40, 123] width 67 height 10
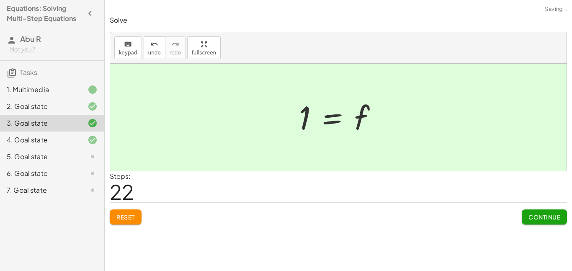
click at [67, 104] on div "2. Goal state" at bounding box center [40, 106] width 67 height 10
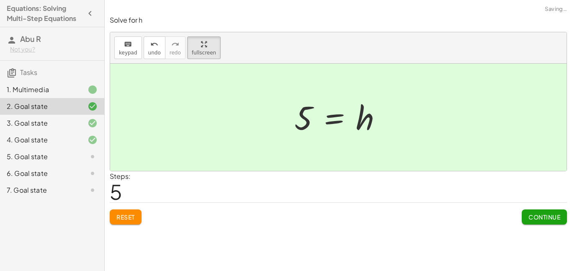
click at [71, 126] on div "3. Goal state" at bounding box center [40, 123] width 67 height 10
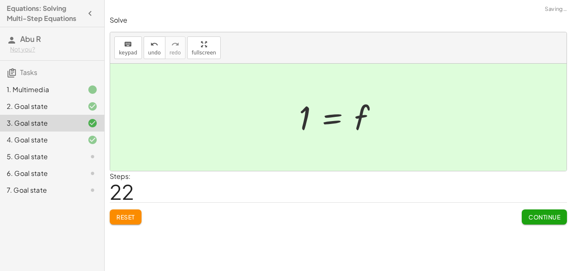
click at [70, 142] on div "4. Goal state" at bounding box center [40, 140] width 67 height 10
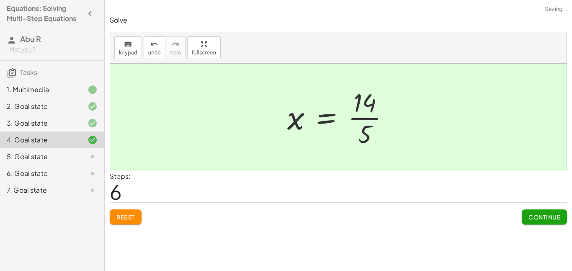
click at [63, 128] on div "3. Goal state" at bounding box center [40, 123] width 67 height 10
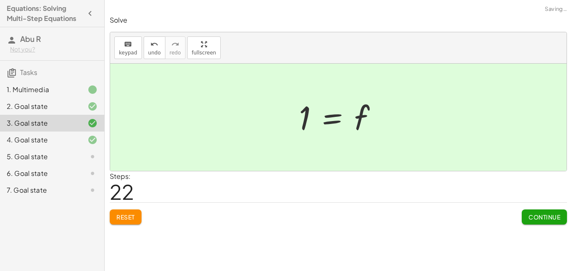
click at [63, 132] on div "2. Goal state" at bounding box center [52, 140] width 104 height 17
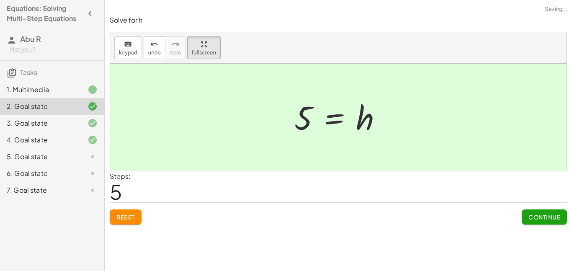
click at [74, 145] on div at bounding box center [85, 140] width 23 height 10
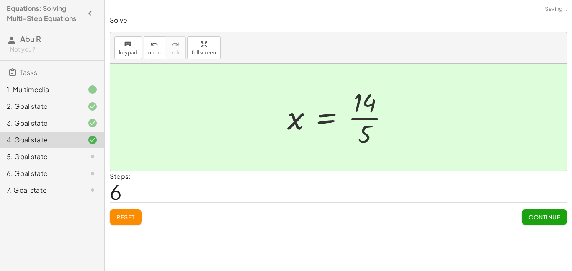
click at [79, 182] on div "5. Goal state" at bounding box center [52, 190] width 104 height 17
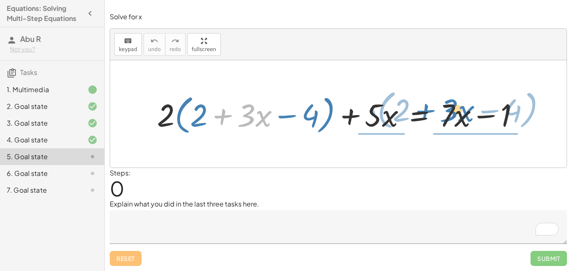
drag, startPoint x: 214, startPoint y: 115, endPoint x: 416, endPoint y: 110, distance: 202.5
click at [416, 110] on div at bounding box center [342, 114] width 378 height 46
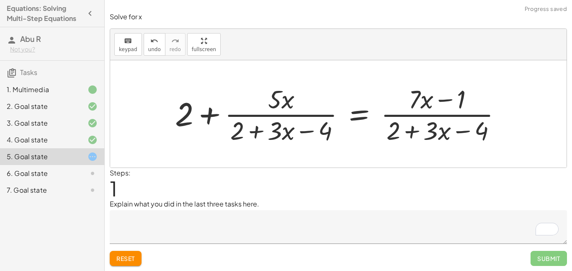
click at [471, 105] on div at bounding box center [342, 114] width 342 height 65
click at [437, 107] on div at bounding box center [342, 114] width 342 height 65
click at [282, 102] on div at bounding box center [342, 114] width 342 height 65
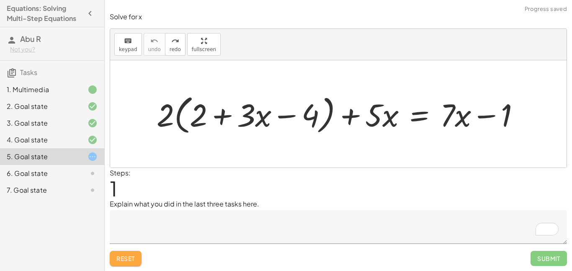
click at [140, 253] on button "Reset" at bounding box center [126, 258] width 32 height 15
click at [279, 118] on div at bounding box center [342, 114] width 378 height 46
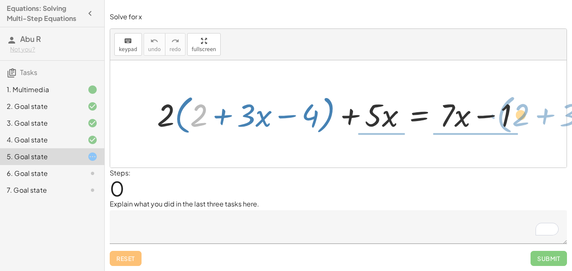
drag, startPoint x: 194, startPoint y: 117, endPoint x: 516, endPoint y: 116, distance: 322.3
click at [516, 116] on div at bounding box center [342, 114] width 378 height 46
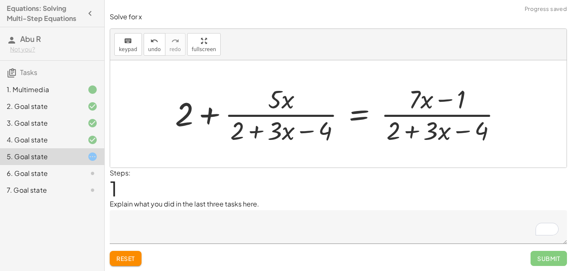
click at [427, 130] on div at bounding box center [342, 114] width 342 height 65
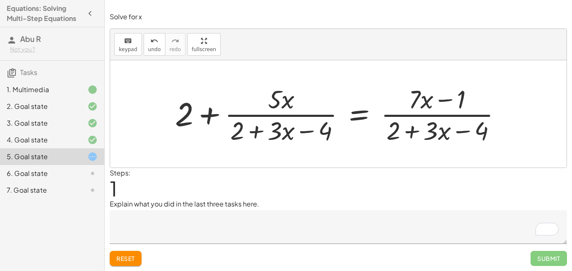
click at [422, 106] on div at bounding box center [342, 114] width 342 height 65
click at [282, 103] on div at bounding box center [342, 114] width 342 height 65
click at [274, 142] on div at bounding box center [342, 114] width 342 height 65
click at [275, 133] on div at bounding box center [342, 114] width 342 height 65
drag, startPoint x: 460, startPoint y: 103, endPoint x: 506, endPoint y: 132, distance: 54.3
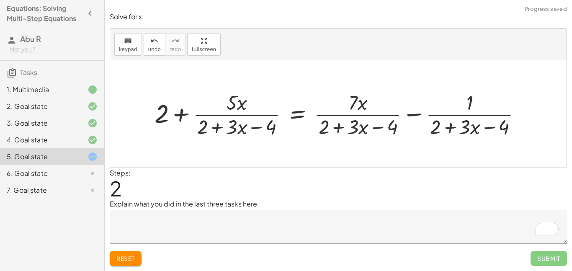
click at [474, 98] on div at bounding box center [341, 113] width 382 height 51
click at [472, 136] on div at bounding box center [341, 113] width 382 height 51
click at [155, 42] on icon "undo" at bounding box center [154, 41] width 8 height 10
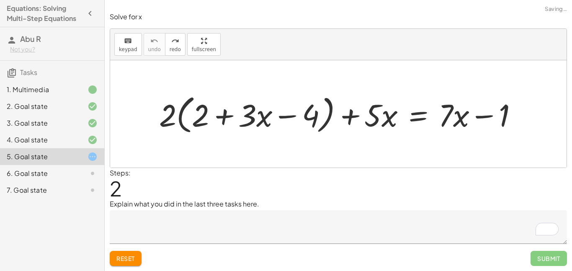
click at [130, 261] on span "Reset" at bounding box center [126, 259] width 18 height 8
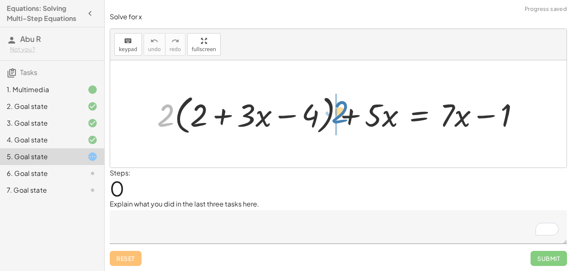
drag, startPoint x: 163, startPoint y: 122, endPoint x: 337, endPoint y: 118, distance: 174.4
click at [337, 118] on div at bounding box center [342, 114] width 378 height 46
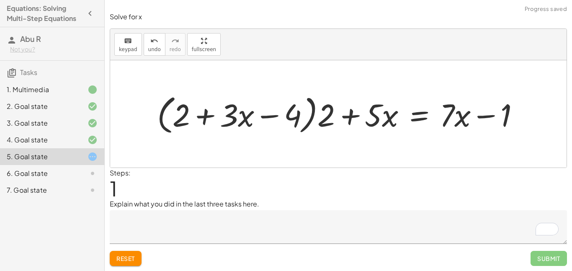
click at [319, 111] on div at bounding box center [342, 114] width 378 height 46
click at [325, 117] on div at bounding box center [342, 114] width 378 height 46
click at [327, 117] on div at bounding box center [342, 114] width 378 height 46
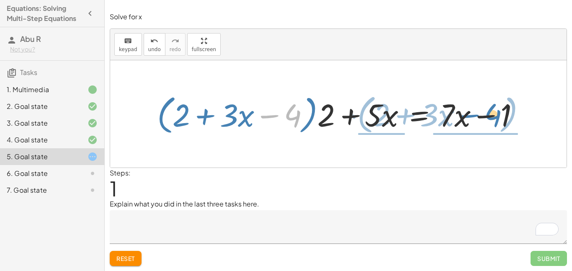
drag, startPoint x: 269, startPoint y: 116, endPoint x: 474, endPoint y: 118, distance: 204.5
click at [474, 118] on div at bounding box center [342, 114] width 378 height 46
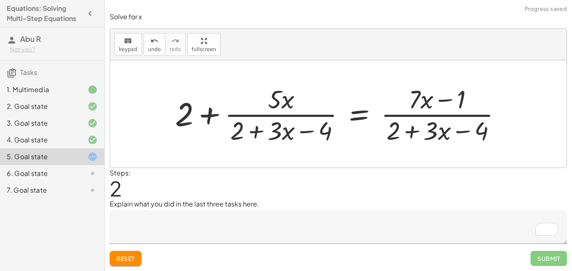
click at [484, 127] on div at bounding box center [342, 114] width 342 height 65
click at [444, 134] on div at bounding box center [342, 114] width 342 height 65
click at [277, 121] on div at bounding box center [342, 114] width 342 height 65
click at [275, 107] on div at bounding box center [342, 114] width 342 height 65
click at [432, 96] on div at bounding box center [342, 114] width 342 height 65
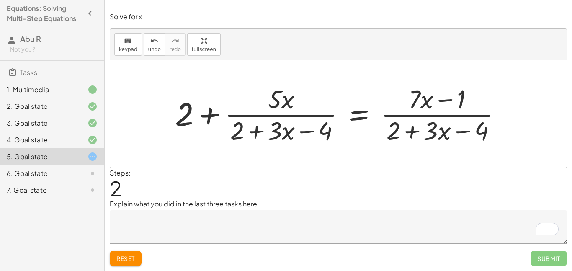
click at [430, 99] on div at bounding box center [342, 114] width 342 height 65
drag, startPoint x: 277, startPoint y: 102, endPoint x: 410, endPoint y: 100, distance: 133.3
click at [410, 100] on div at bounding box center [342, 114] width 342 height 65
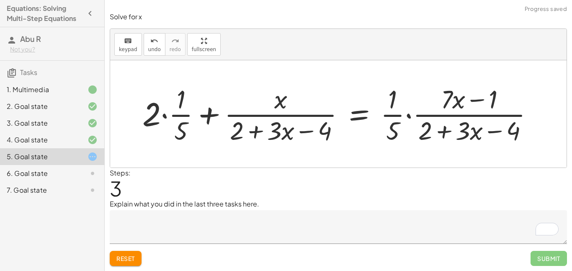
click at [392, 126] on div at bounding box center [341, 114] width 407 height 65
click at [396, 129] on div at bounding box center [341, 114] width 407 height 65
click at [173, 124] on div at bounding box center [341, 114] width 407 height 65
click at [126, 253] on button "Reset" at bounding box center [126, 258] width 32 height 15
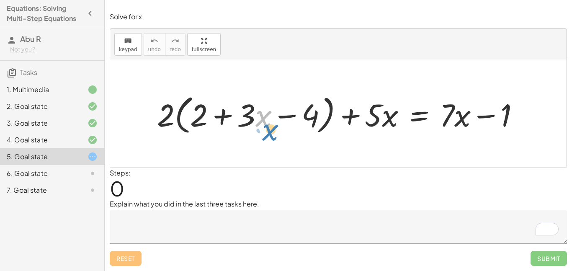
drag, startPoint x: 267, startPoint y: 115, endPoint x: 254, endPoint y: 117, distance: 12.7
click at [254, 117] on div at bounding box center [342, 114] width 378 height 46
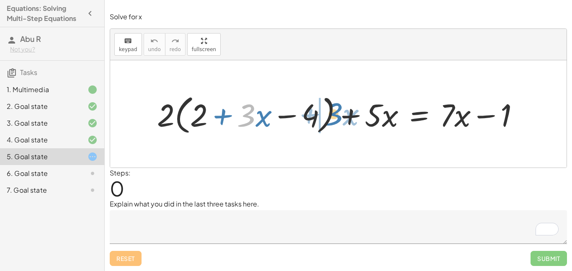
drag, startPoint x: 248, startPoint y: 115, endPoint x: 335, endPoint y: 114, distance: 87.2
click at [335, 114] on div at bounding box center [342, 114] width 378 height 46
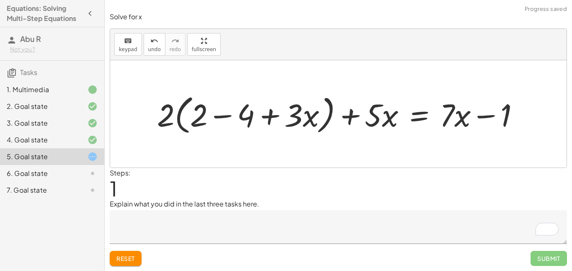
click at [293, 114] on div at bounding box center [342, 114] width 378 height 46
click at [300, 113] on div at bounding box center [342, 114] width 378 height 46
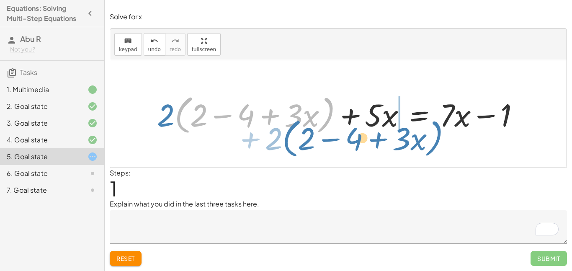
drag, startPoint x: 329, startPoint y: 112, endPoint x: 435, endPoint y: 136, distance: 107.8
click at [435, 136] on div at bounding box center [342, 114] width 378 height 46
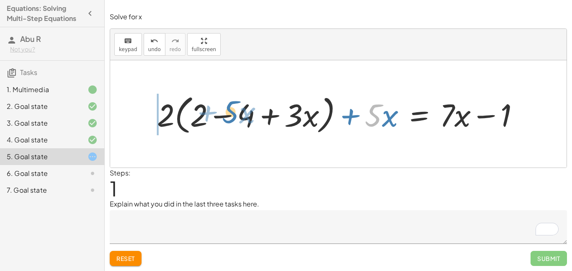
drag, startPoint x: 372, startPoint y: 112, endPoint x: 230, endPoint y: 109, distance: 142.1
click at [230, 109] on div at bounding box center [342, 114] width 378 height 46
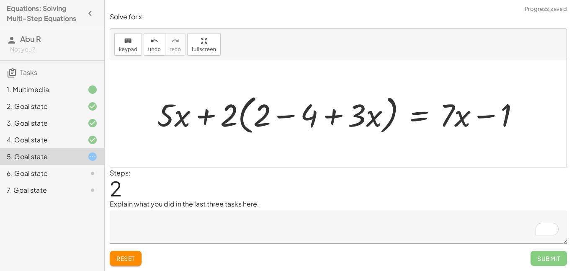
click at [179, 117] on div at bounding box center [342, 114] width 378 height 46
click at [207, 117] on div at bounding box center [342, 114] width 378 height 46
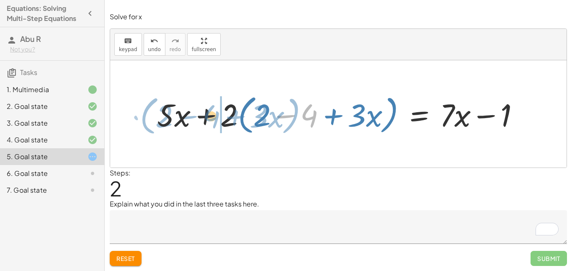
drag, startPoint x: 308, startPoint y: 114, endPoint x: 211, endPoint y: 115, distance: 97.7
click at [211, 115] on div at bounding box center [342, 114] width 378 height 46
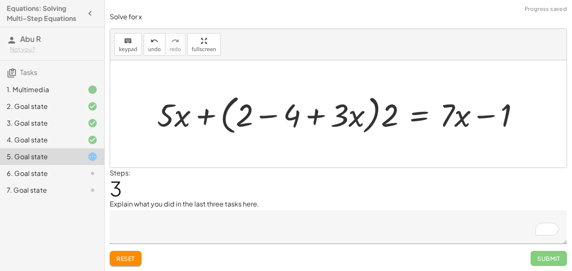
click at [293, 114] on div at bounding box center [342, 114] width 378 height 46
click at [293, 114] on div at bounding box center [351, 114] width 360 height 46
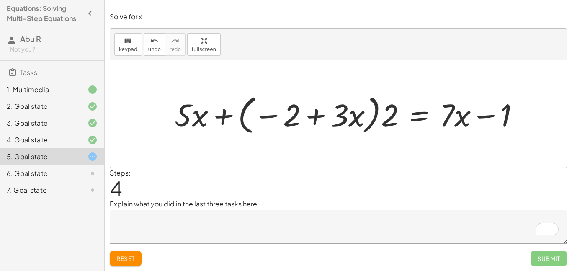
click at [333, 111] on div at bounding box center [351, 114] width 360 height 46
click at [334, 112] on div at bounding box center [351, 114] width 360 height 46
click at [400, 116] on div at bounding box center [351, 114] width 360 height 46
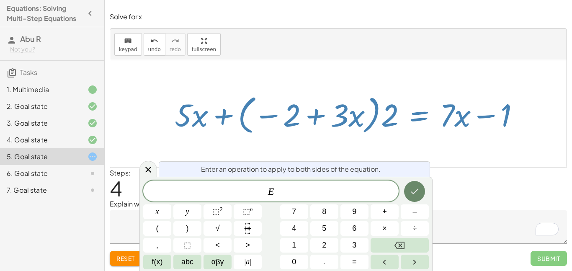
click at [414, 197] on button "Done" at bounding box center [414, 191] width 21 height 21
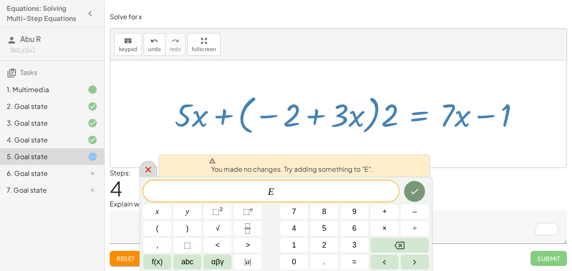
click at [151, 168] on icon at bounding box center [148, 170] width 10 height 10
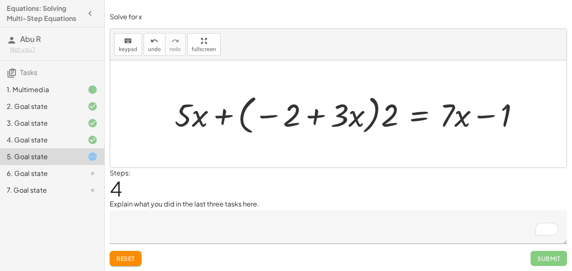
click at [412, 116] on div at bounding box center [351, 114] width 360 height 46
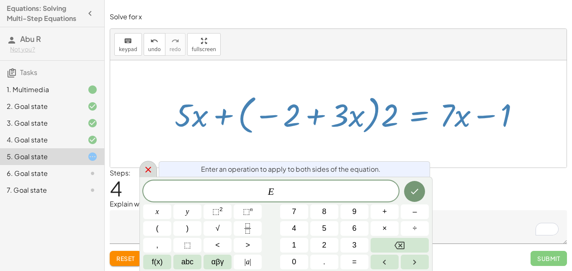
click at [147, 168] on icon at bounding box center [148, 170] width 6 height 6
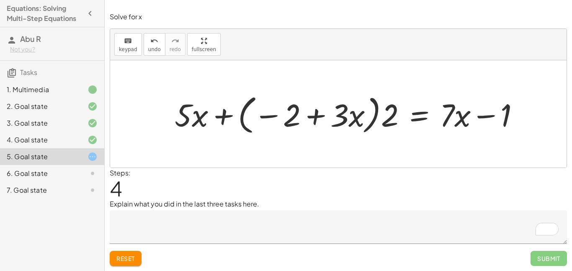
click at [465, 116] on div at bounding box center [351, 114] width 360 height 46
click at [487, 116] on div at bounding box center [351, 114] width 360 height 46
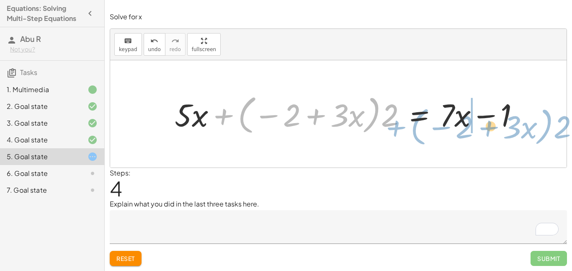
drag, startPoint x: 223, startPoint y: 117, endPoint x: 396, endPoint y: 129, distance: 173.1
click at [396, 129] on div at bounding box center [351, 114] width 360 height 46
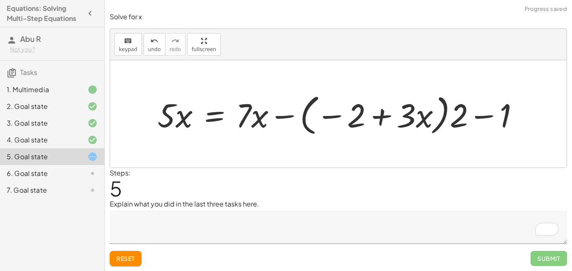
click at [459, 113] on div at bounding box center [341, 114] width 377 height 48
click at [479, 115] on div at bounding box center [341, 114] width 377 height 48
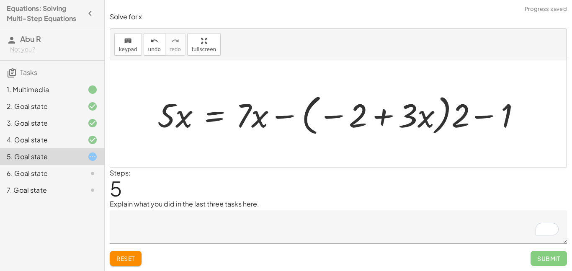
click at [386, 115] on div at bounding box center [341, 114] width 377 height 48
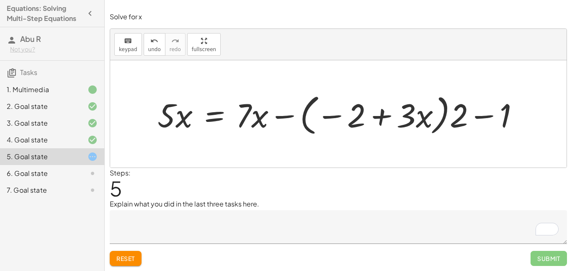
click at [261, 117] on div at bounding box center [341, 114] width 377 height 48
click at [212, 117] on div at bounding box center [341, 114] width 377 height 48
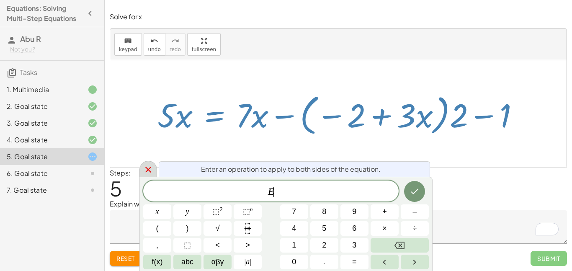
click at [153, 166] on icon at bounding box center [148, 170] width 10 height 10
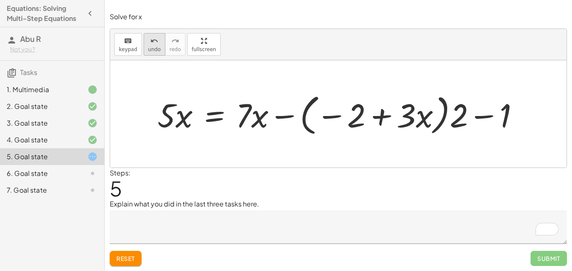
click at [151, 45] on icon "undo" at bounding box center [154, 41] width 8 height 10
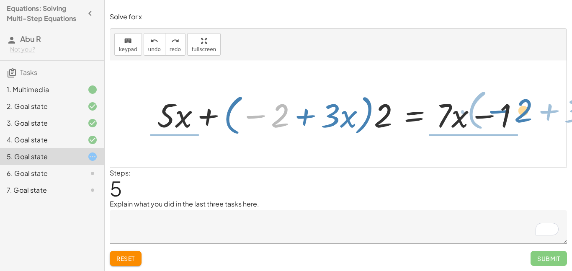
drag, startPoint x: 286, startPoint y: 113, endPoint x: 528, endPoint y: 107, distance: 242.7
click at [528, 107] on div at bounding box center [342, 114] width 378 height 48
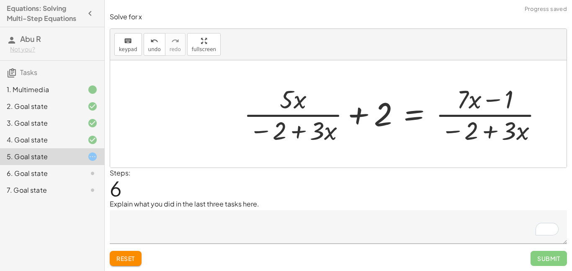
click at [475, 135] on div at bounding box center [397, 114] width 314 height 65
click at [485, 131] on div at bounding box center [397, 114] width 314 height 65
click at [368, 114] on div at bounding box center [397, 114] width 314 height 65
click at [382, 117] on div at bounding box center [397, 114] width 314 height 65
click at [475, 106] on div at bounding box center [397, 114] width 314 height 65
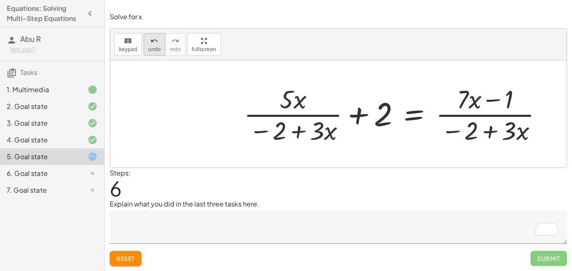
click at [155, 41] on icon "undo" at bounding box center [154, 41] width 8 height 10
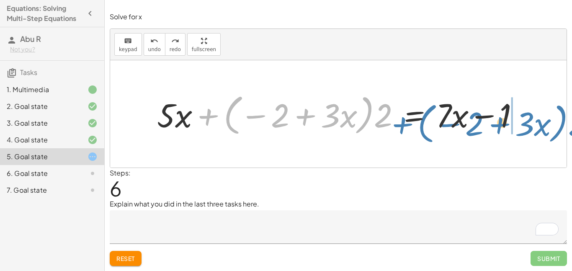
drag, startPoint x: 208, startPoint y: 117, endPoint x: 402, endPoint y: 125, distance: 194.6
click at [402, 125] on div at bounding box center [342, 114] width 378 height 48
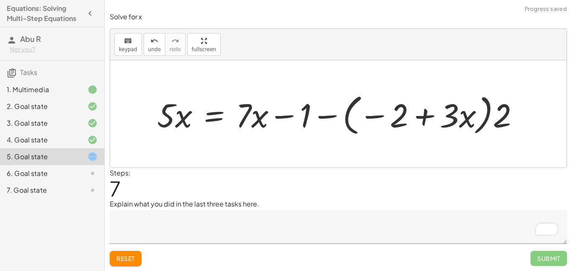
click at [222, 114] on div at bounding box center [342, 114] width 378 height 48
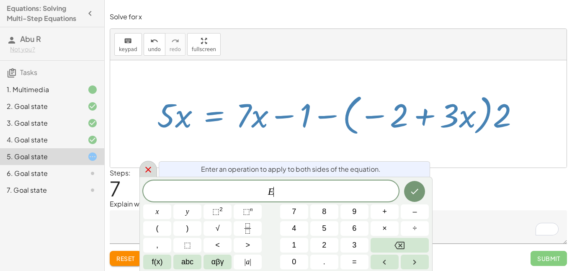
click at [147, 169] on icon at bounding box center [148, 170] width 10 height 10
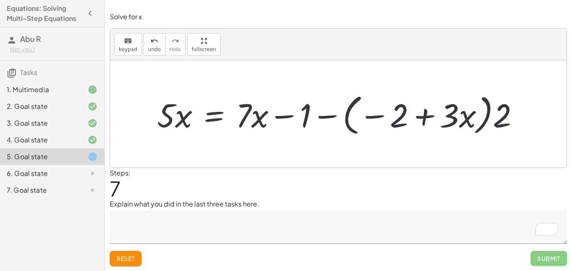
click at [163, 120] on div at bounding box center [342, 114] width 378 height 48
click at [164, 120] on div at bounding box center [342, 114] width 378 height 48
click at [280, 116] on div at bounding box center [342, 114] width 378 height 48
click at [325, 117] on div at bounding box center [342, 114] width 378 height 48
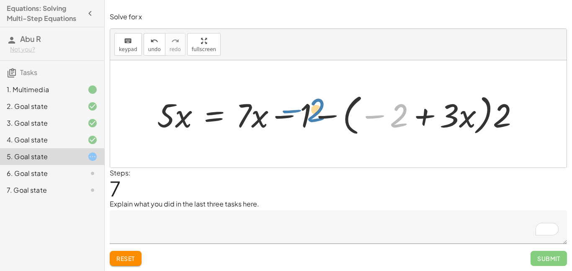
drag, startPoint x: 397, startPoint y: 116, endPoint x: 312, endPoint y: 114, distance: 85.5
click at [312, 114] on div at bounding box center [342, 114] width 378 height 48
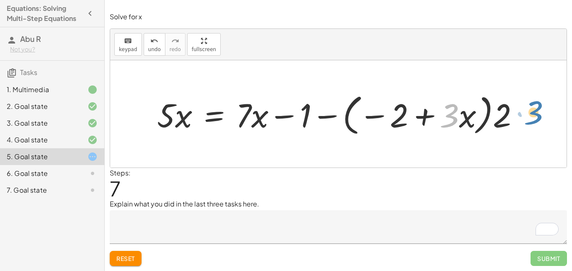
drag, startPoint x: 446, startPoint y: 111, endPoint x: 549, endPoint y: 104, distance: 103.4
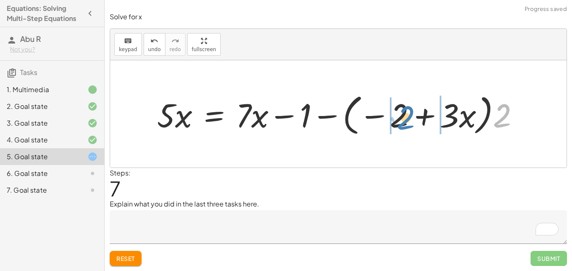
drag, startPoint x: 508, startPoint y: 115, endPoint x: 412, endPoint y: 117, distance: 96.4
click at [412, 117] on div at bounding box center [342, 114] width 378 height 48
click at [451, 113] on div at bounding box center [332, 114] width 359 height 48
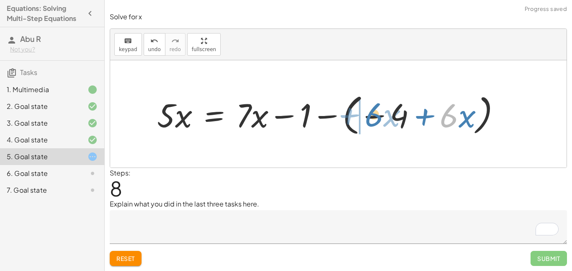
drag, startPoint x: 451, startPoint y: 115, endPoint x: 376, endPoint y: 114, distance: 74.6
click at [376, 114] on div at bounding box center [332, 114] width 359 height 48
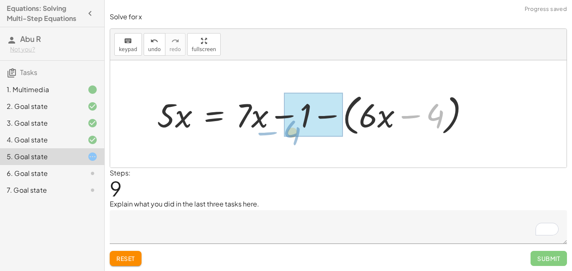
drag, startPoint x: 433, startPoint y: 114, endPoint x: 290, endPoint y: 130, distance: 143.9
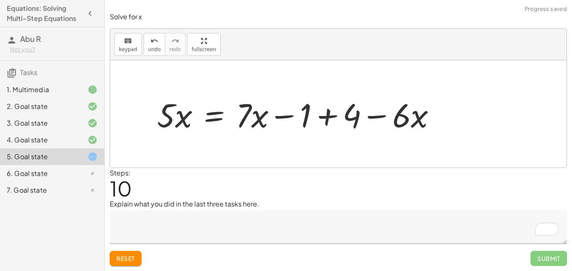
click at [345, 117] on div at bounding box center [300, 114] width 294 height 43
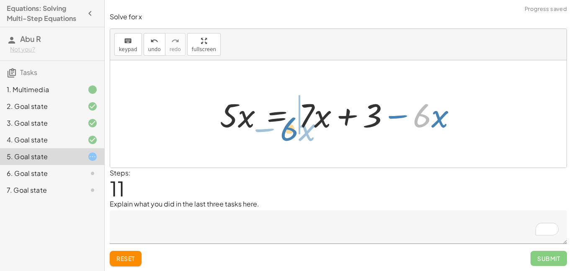
drag, startPoint x: 427, startPoint y: 117, endPoint x: 294, endPoint y: 129, distance: 133.4
click at [294, 129] on div at bounding box center [342, 114] width 252 height 43
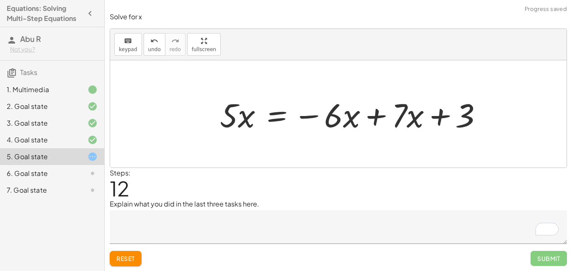
click at [332, 117] on div at bounding box center [355, 114] width 278 height 43
click at [343, 114] on div at bounding box center [355, 114] width 278 height 43
click at [398, 101] on div at bounding box center [355, 114] width 278 height 43
click at [398, 104] on div at bounding box center [355, 114] width 278 height 43
click at [225, 118] on div at bounding box center [355, 114] width 278 height 43
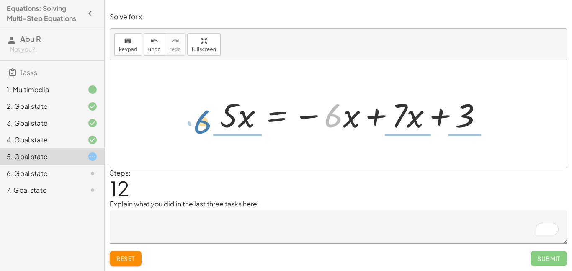
drag, startPoint x: 331, startPoint y: 111, endPoint x: 200, endPoint y: 117, distance: 131.3
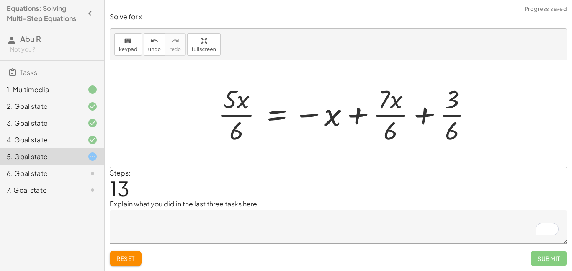
click at [235, 127] on div at bounding box center [349, 114] width 270 height 65
click at [232, 105] on div at bounding box center [349, 114] width 270 height 65
click at [233, 107] on div at bounding box center [349, 114] width 270 height 65
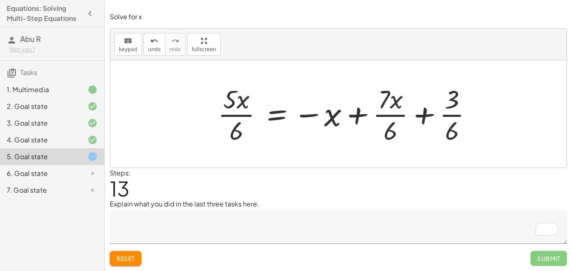
click at [382, 102] on div at bounding box center [349, 114] width 270 height 65
click at [446, 102] on div at bounding box center [349, 114] width 270 height 65
click at [453, 106] on div at bounding box center [349, 114] width 270 height 65
click at [487, 109] on div "+ · 2 · ( + 2 + · 3 · x − 4 ) + · 5 · x = + · 7 · x − 1 + · 2 · ( + 2 − 4 + · 3…" at bounding box center [338, 113] width 457 height 107
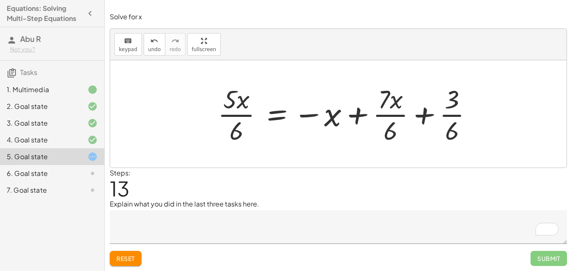
click at [454, 104] on div at bounding box center [349, 114] width 270 height 65
click at [414, 119] on div at bounding box center [349, 114] width 270 height 65
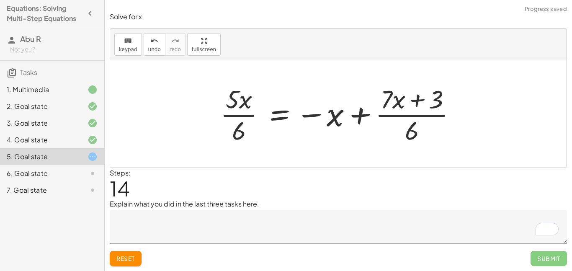
click at [412, 99] on div at bounding box center [341, 114] width 251 height 65
click at [401, 100] on div at bounding box center [341, 114] width 251 height 65
click at [419, 98] on div at bounding box center [341, 114] width 251 height 65
click at [414, 115] on div at bounding box center [341, 114] width 251 height 65
click at [248, 115] on div at bounding box center [341, 114] width 251 height 65
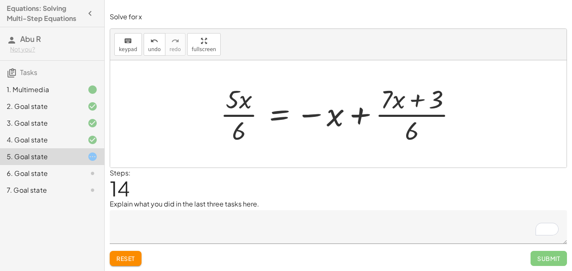
click at [277, 115] on div at bounding box center [341, 114] width 251 height 65
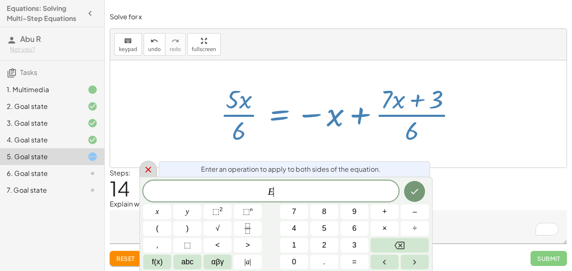
click at [151, 175] on div at bounding box center [149, 169] width 18 height 16
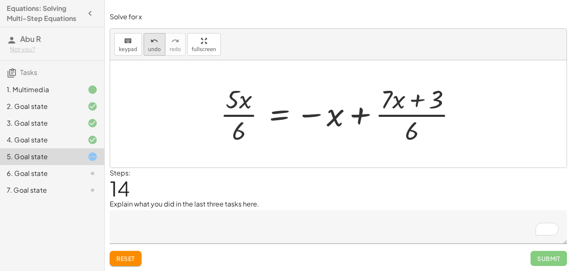
click at [150, 41] on icon "undo" at bounding box center [154, 41] width 8 height 10
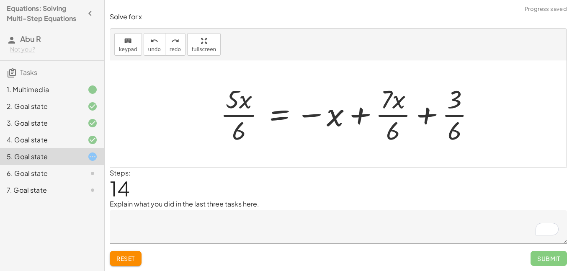
click at [391, 115] on div at bounding box center [351, 114] width 270 height 65
click at [454, 115] on div at bounding box center [351, 114] width 270 height 65
click at [454, 117] on div at bounding box center [350, 114] width 269 height 65
click at [389, 115] on div at bounding box center [350, 114] width 269 height 65
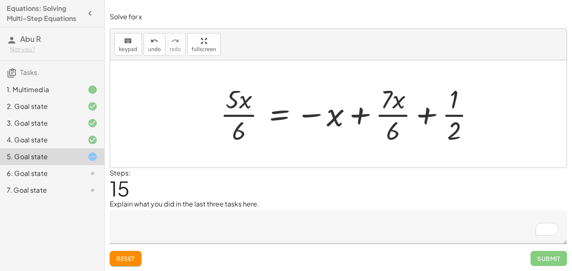
click at [234, 114] on div at bounding box center [350, 114] width 269 height 65
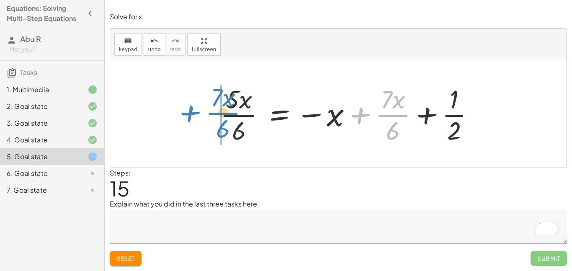
drag, startPoint x: 360, startPoint y: 114, endPoint x: 189, endPoint y: 111, distance: 170.6
click at [189, 111] on div "+ · 2 · ( + 2 + · 3 · x − 4 ) + · 5 · x = + · 7 · x − 1 + · 2 · ( + 2 − 4 + · 3…" at bounding box center [338, 113] width 457 height 107
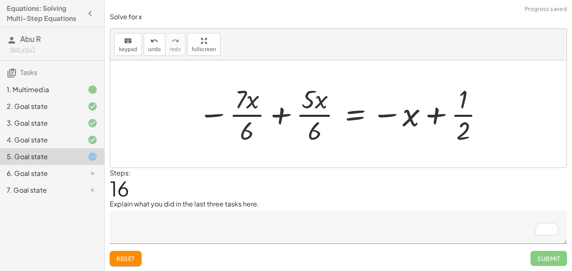
click at [246, 117] on div at bounding box center [341, 114] width 295 height 65
click at [317, 114] on div at bounding box center [341, 114] width 295 height 65
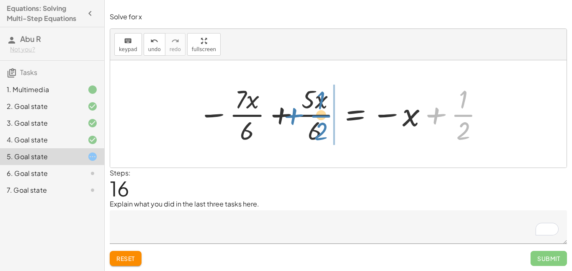
drag, startPoint x: 462, startPoint y: 115, endPoint x: 321, endPoint y: 116, distance: 141.7
click at [321, 116] on div at bounding box center [341, 114] width 295 height 65
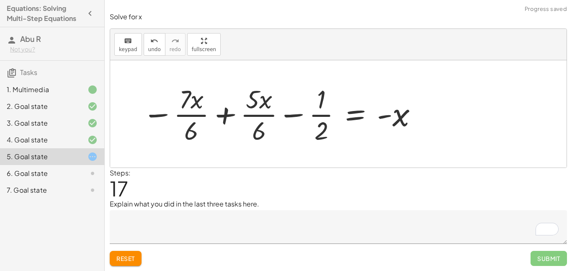
click at [321, 116] on div at bounding box center [280, 114] width 285 height 65
click at [269, 116] on div at bounding box center [280, 114] width 285 height 65
drag, startPoint x: 256, startPoint y: 128, endPoint x: 328, endPoint y: 124, distance: 72.2
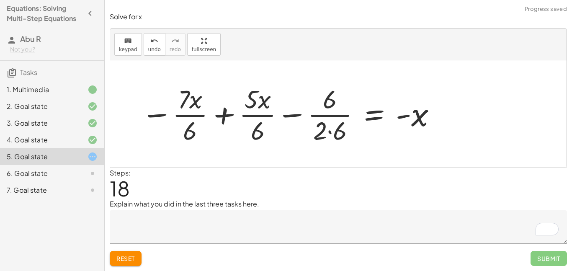
click at [320, 131] on div at bounding box center [289, 114] width 305 height 65
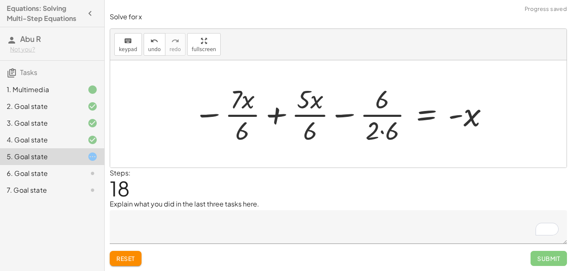
click at [377, 115] on div at bounding box center [341, 114] width 305 height 65
click at [311, 115] on div at bounding box center [341, 114] width 305 height 65
drag, startPoint x: 374, startPoint y: 125, endPoint x: 309, endPoint y: 123, distance: 64.6
click at [309, 123] on div at bounding box center [341, 114] width 305 height 65
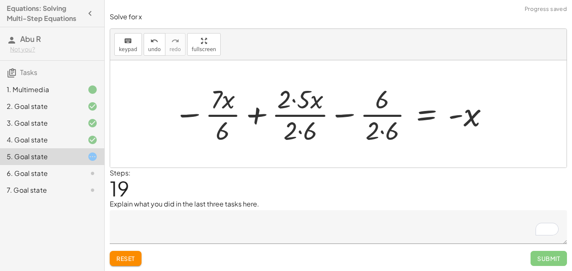
click at [301, 115] on div at bounding box center [332, 114] width 325 height 65
drag, startPoint x: 389, startPoint y: 127, endPoint x: 216, endPoint y: 118, distance: 173.3
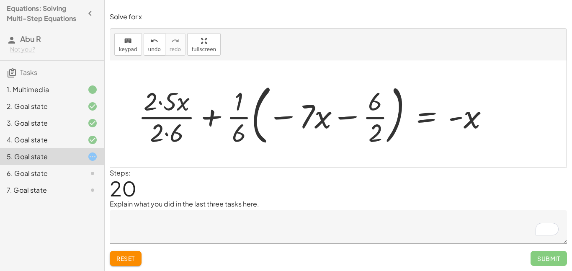
click at [307, 120] on div at bounding box center [317, 114] width 366 height 70
click at [371, 118] on div at bounding box center [317, 114] width 366 height 70
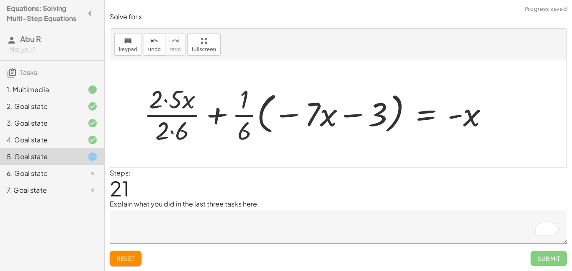
click at [245, 114] on div at bounding box center [320, 114] width 360 height 65
click at [191, 115] on div at bounding box center [320, 114] width 360 height 65
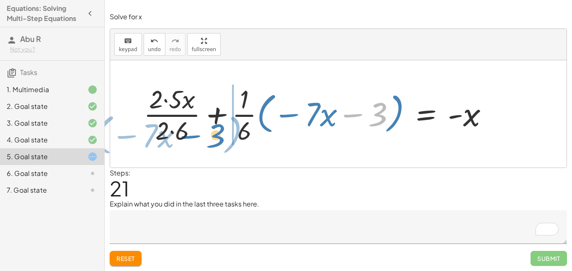
drag, startPoint x: 385, startPoint y: 112, endPoint x: 223, endPoint y: 134, distance: 164.1
click at [223, 134] on div at bounding box center [320, 114] width 360 height 65
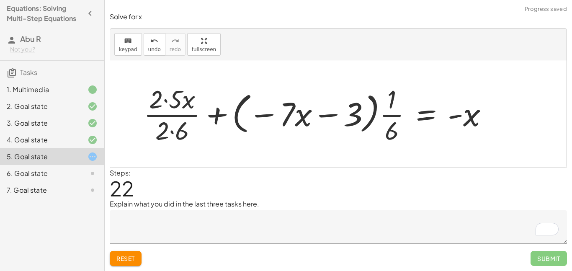
click at [276, 116] on div at bounding box center [320, 114] width 360 height 65
click at [292, 114] on div at bounding box center [320, 114] width 360 height 65
click at [267, 114] on div at bounding box center [320, 114] width 360 height 65
click at [268, 117] on div at bounding box center [320, 114] width 360 height 65
click at [323, 115] on div at bounding box center [320, 114] width 360 height 65
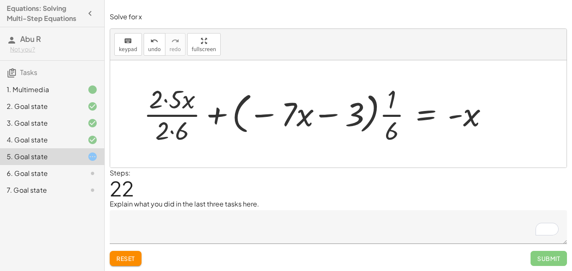
click at [427, 114] on div at bounding box center [320, 114] width 360 height 65
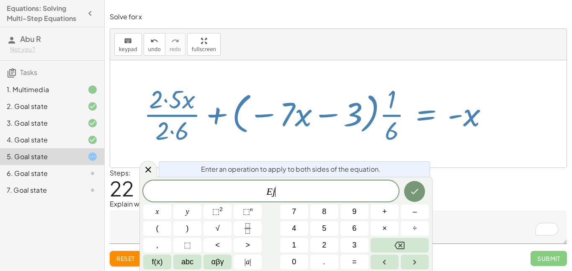
scroll to position [4, 0]
click at [149, 169] on icon at bounding box center [148, 170] width 6 height 6
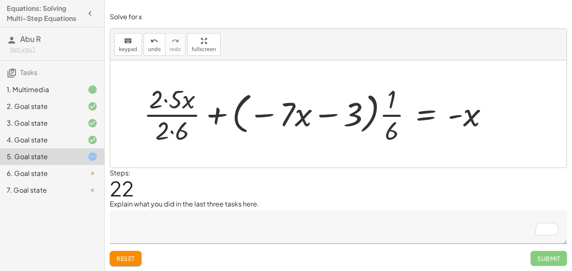
click at [191, 117] on div at bounding box center [320, 114] width 360 height 65
click at [151, 50] on span "undo" at bounding box center [154, 50] width 13 height 6
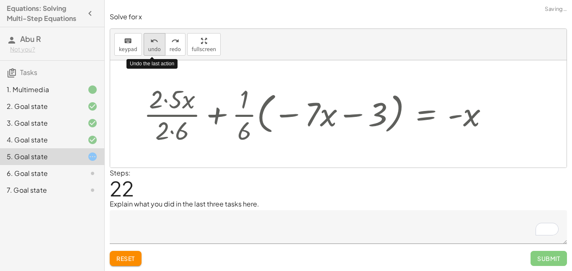
click at [151, 50] on span "undo" at bounding box center [154, 50] width 13 height 6
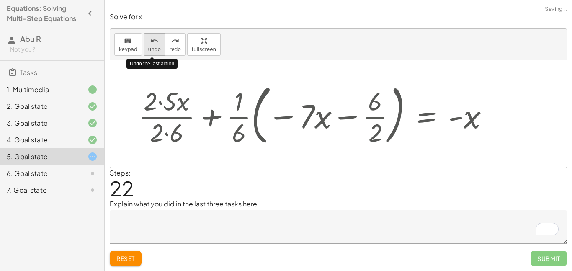
click at [151, 50] on span "undo" at bounding box center [154, 50] width 13 height 6
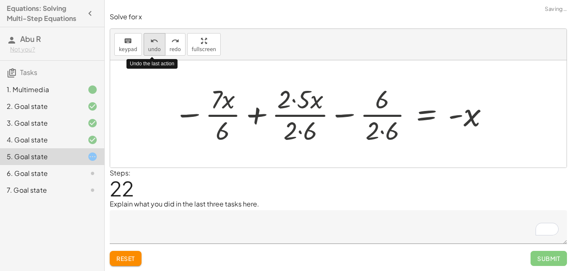
click at [151, 50] on span "undo" at bounding box center [154, 50] width 13 height 6
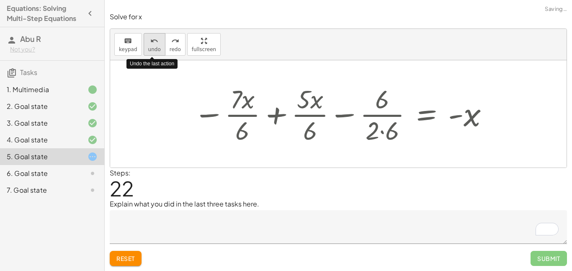
click at [151, 50] on span "undo" at bounding box center [154, 50] width 13 height 6
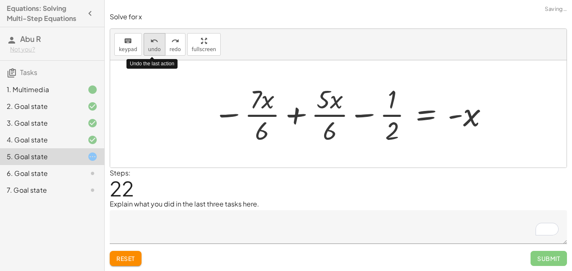
click at [151, 50] on span "undo" at bounding box center [154, 50] width 13 height 6
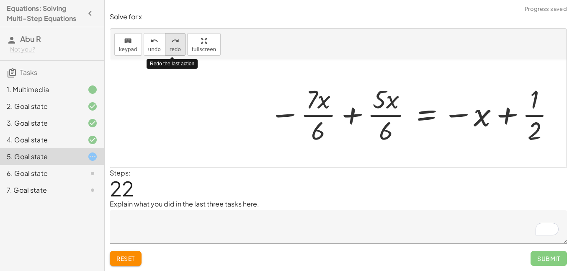
click at [174, 48] on span "redo" at bounding box center [175, 50] width 11 height 6
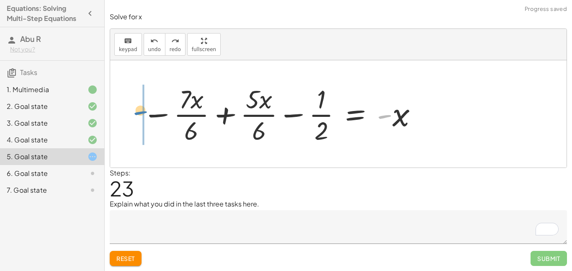
drag, startPoint x: 381, startPoint y: 116, endPoint x: 135, endPoint y: 112, distance: 245.6
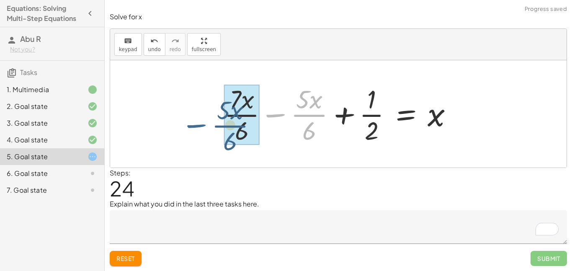
drag, startPoint x: 272, startPoint y: 114, endPoint x: 193, endPoint y: 124, distance: 79.8
click at [193, 124] on div "+ · 2 · ( + 2 + · 3 · x − 4 ) + · 5 · x = + · 7 · x − 1 + · 2 · ( + 2 − 4 + · 3…" at bounding box center [338, 113] width 457 height 107
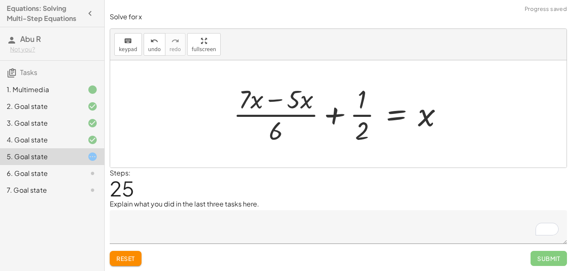
click at [292, 115] on div at bounding box center [341, 114] width 225 height 65
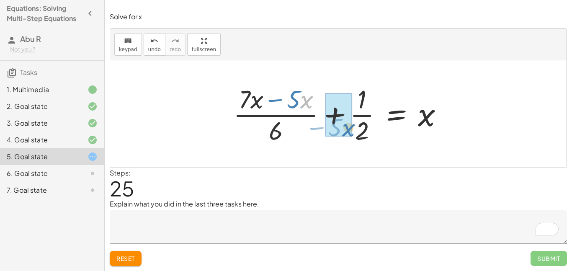
drag, startPoint x: 306, startPoint y: 95, endPoint x: 347, endPoint y: 123, distance: 50.4
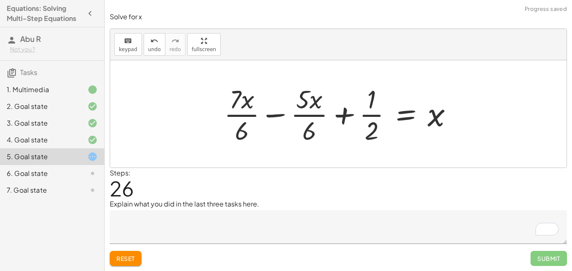
click at [306, 119] on div at bounding box center [342, 114] width 244 height 65
drag, startPoint x: 374, startPoint y: 127, endPoint x: 248, endPoint y: 122, distance: 125.8
click at [248, 122] on div at bounding box center [342, 114] width 244 height 65
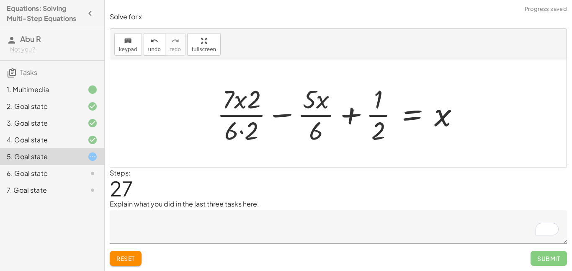
click at [246, 115] on div at bounding box center [342, 114] width 258 height 65
click at [156, 41] on div "undo" at bounding box center [154, 41] width 13 height 10
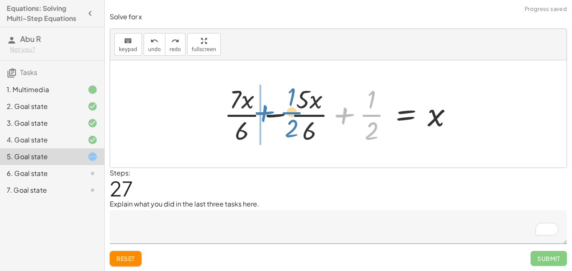
drag, startPoint x: 346, startPoint y: 114, endPoint x: 264, endPoint y: 111, distance: 81.8
click at [264, 111] on div at bounding box center [342, 114] width 244 height 65
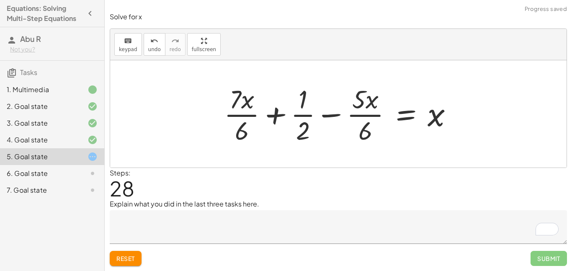
click at [298, 117] on div at bounding box center [342, 114] width 244 height 65
click at [337, 112] on div at bounding box center [342, 114] width 244 height 65
click at [338, 116] on div at bounding box center [342, 114] width 244 height 65
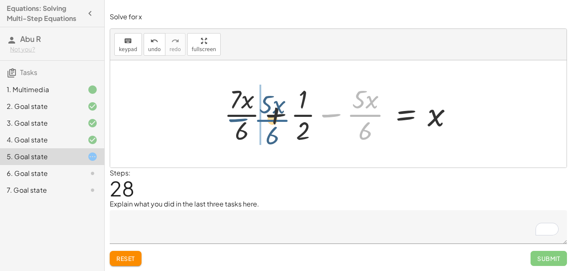
drag, startPoint x: 354, startPoint y: 114, endPoint x: 255, endPoint y: 119, distance: 99.4
click at [255, 119] on div at bounding box center [342, 114] width 244 height 65
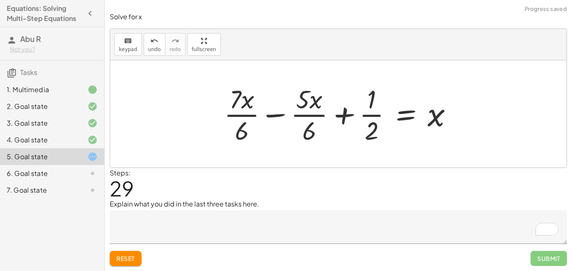
click at [300, 118] on div at bounding box center [342, 114] width 244 height 65
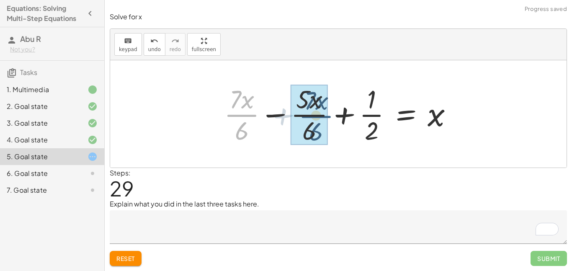
drag, startPoint x: 246, startPoint y: 116, endPoint x: 326, endPoint y: 113, distance: 79.7
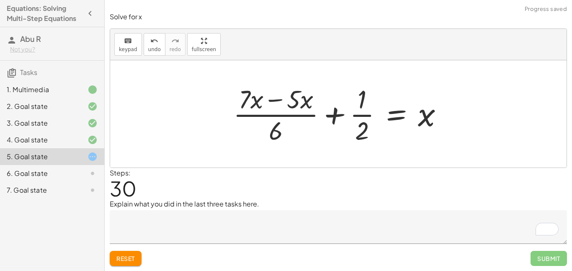
click at [301, 115] on div at bounding box center [341, 114] width 225 height 65
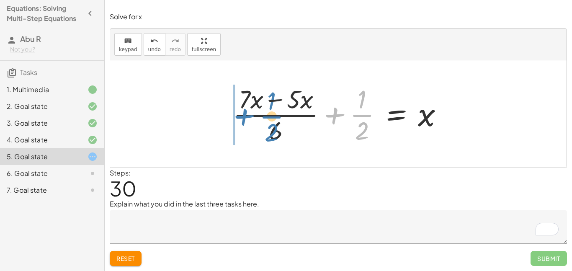
drag, startPoint x: 364, startPoint y: 115, endPoint x: 274, endPoint y: 117, distance: 89.7
click at [274, 117] on div at bounding box center [341, 114] width 225 height 65
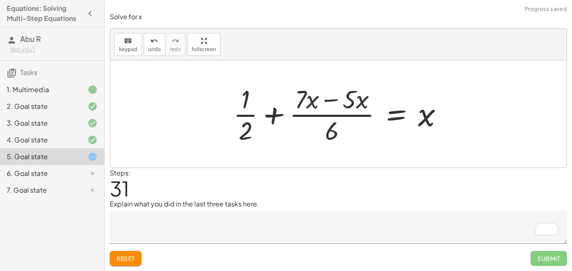
click at [299, 114] on div at bounding box center [341, 114] width 225 height 65
click at [267, 116] on div at bounding box center [341, 114] width 225 height 65
click at [273, 116] on div at bounding box center [341, 114] width 225 height 65
drag, startPoint x: 359, startPoint y: 101, endPoint x: 371, endPoint y: 139, distance: 40.0
click at [371, 139] on div at bounding box center [341, 114] width 225 height 65
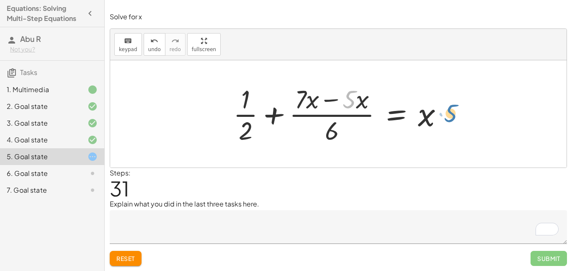
drag, startPoint x: 353, startPoint y: 103, endPoint x: 458, endPoint y: 117, distance: 106.0
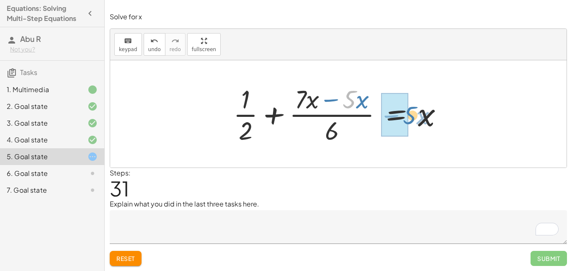
drag, startPoint x: 346, startPoint y: 102, endPoint x: 400, endPoint y: 116, distance: 56.3
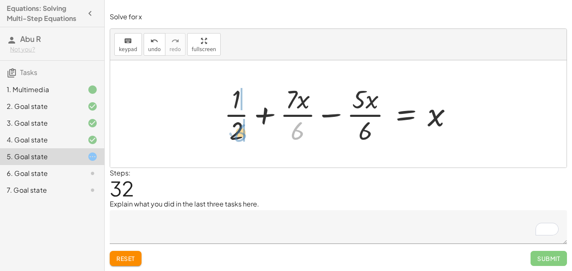
drag, startPoint x: 303, startPoint y: 127, endPoint x: 244, endPoint y: 128, distance: 58.3
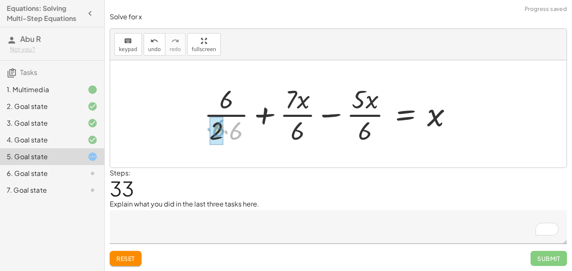
drag, startPoint x: 236, startPoint y: 128, endPoint x: 218, endPoint y: 127, distance: 18.1
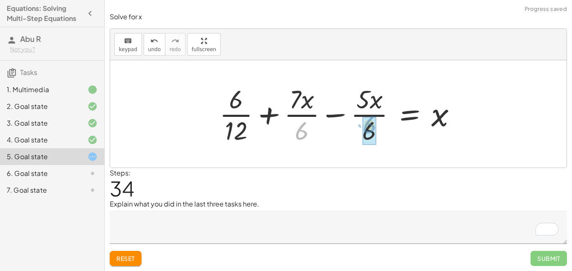
drag, startPoint x: 302, startPoint y: 129, endPoint x: 376, endPoint y: 124, distance: 73.9
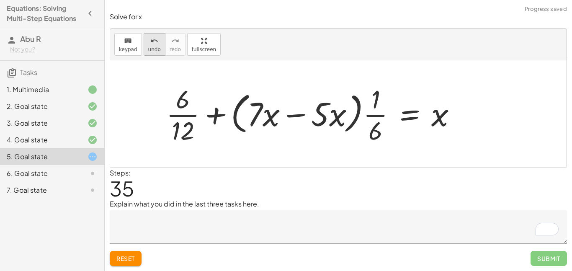
click at [148, 49] on span "undo" at bounding box center [154, 50] width 13 height 6
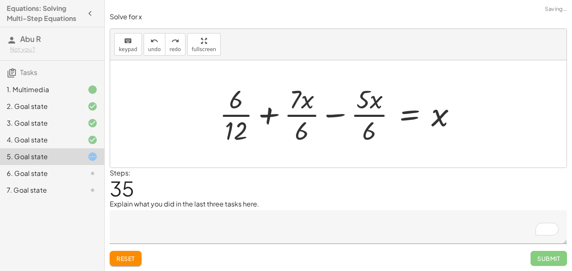
click at [237, 119] on div at bounding box center [341, 114] width 253 height 65
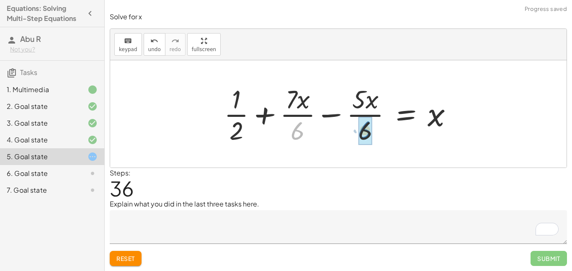
drag, startPoint x: 299, startPoint y: 123, endPoint x: 370, endPoint y: 123, distance: 70.8
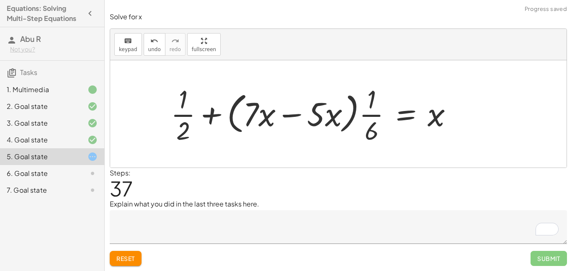
click at [370, 116] on div at bounding box center [315, 114] width 297 height 65
drag, startPoint x: 318, startPoint y: 115, endPoint x: 318, endPoint y: 120, distance: 4.6
click at [318, 120] on div at bounding box center [315, 114] width 297 height 65
click at [287, 116] on div at bounding box center [315, 114] width 297 height 65
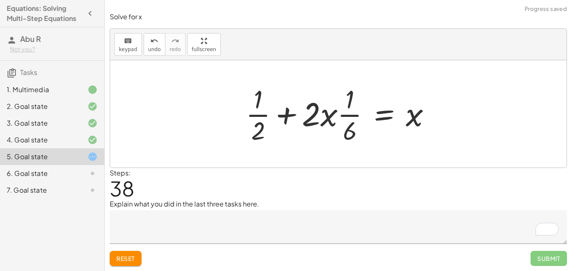
click at [345, 116] on div at bounding box center [342, 114] width 200 height 65
drag, startPoint x: 353, startPoint y: 137, endPoint x: 262, endPoint y: 140, distance: 91.8
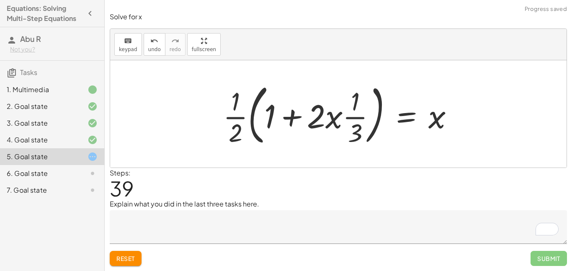
click at [352, 120] on div at bounding box center [342, 114] width 246 height 70
click at [293, 117] on div at bounding box center [342, 114] width 246 height 70
click at [240, 119] on div at bounding box center [342, 114] width 246 height 70
click at [148, 47] on span "undo" at bounding box center [154, 50] width 13 height 6
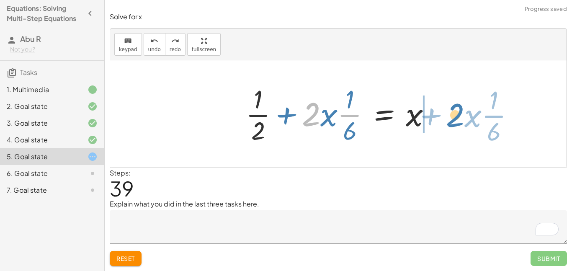
drag, startPoint x: 316, startPoint y: 107, endPoint x: 461, endPoint y: 108, distance: 144.6
click at [461, 108] on div "+ · 2 · ( + 2 + · 3 · x − 4 ) + · 5 · x = + · 7 · x − 1 + · 2 · ( + 2 − 4 + · 3…" at bounding box center [338, 113] width 457 height 107
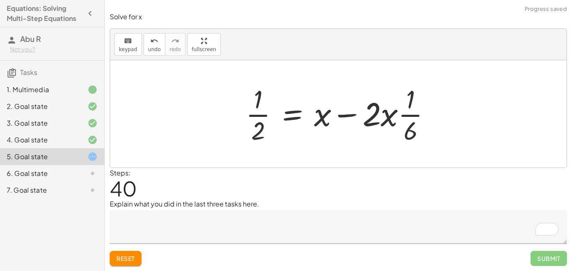
click at [409, 115] on div at bounding box center [342, 114] width 200 height 65
click at [266, 115] on div at bounding box center [342, 114] width 200 height 65
drag, startPoint x: 409, startPoint y: 132, endPoint x: 358, endPoint y: 117, distance: 53.2
click at [358, 117] on div at bounding box center [342, 114] width 200 height 65
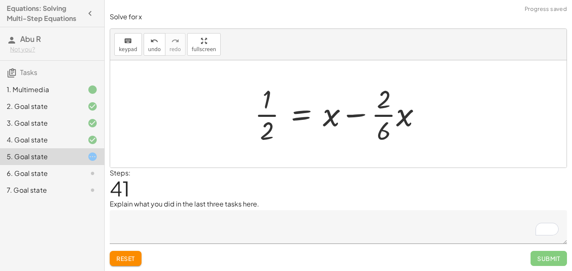
click at [384, 115] on div at bounding box center [342, 114] width 182 height 65
click at [387, 117] on div at bounding box center [342, 114] width 182 height 65
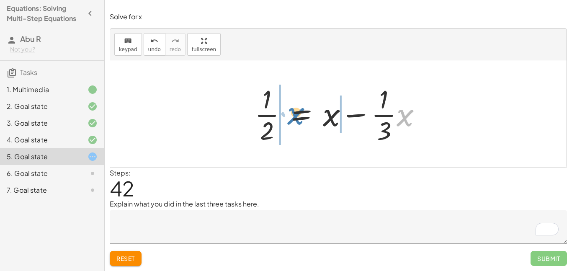
drag, startPoint x: 402, startPoint y: 115, endPoint x: 298, endPoint y: 113, distance: 104.0
click at [298, 113] on div at bounding box center [342, 114] width 182 height 65
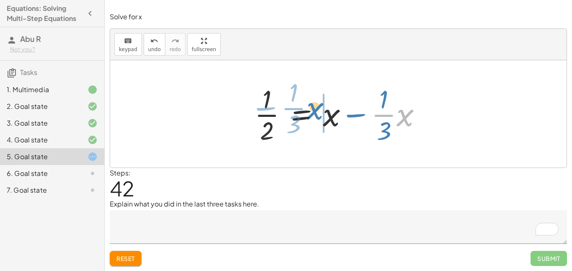
drag, startPoint x: 401, startPoint y: 115, endPoint x: 313, endPoint y: 109, distance: 87.8
click at [313, 109] on div at bounding box center [342, 114] width 182 height 65
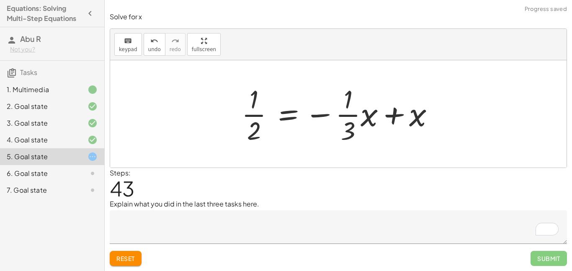
click at [354, 115] on div at bounding box center [342, 114] width 208 height 65
drag, startPoint x: 393, startPoint y: 113, endPoint x: 283, endPoint y: 112, distance: 109.8
click at [283, 112] on div at bounding box center [342, 114] width 208 height 65
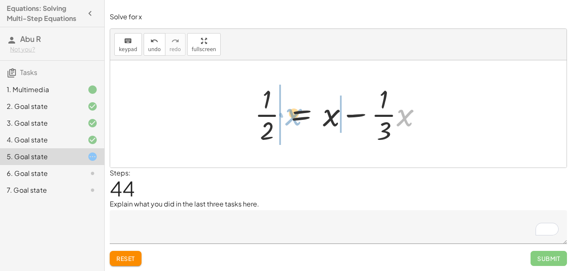
drag, startPoint x: 404, startPoint y: 115, endPoint x: 293, endPoint y: 114, distance: 111.9
click at [293, 114] on div at bounding box center [342, 114] width 182 height 65
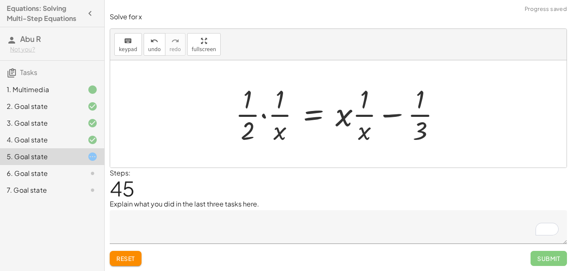
click at [280, 117] on div at bounding box center [341, 114] width 220 height 65
click at [360, 118] on div at bounding box center [341, 114] width 220 height 65
click at [413, 116] on div at bounding box center [341, 114] width 220 height 65
click at [394, 117] on div at bounding box center [341, 114] width 220 height 65
click at [393, 117] on div at bounding box center [341, 114] width 220 height 65
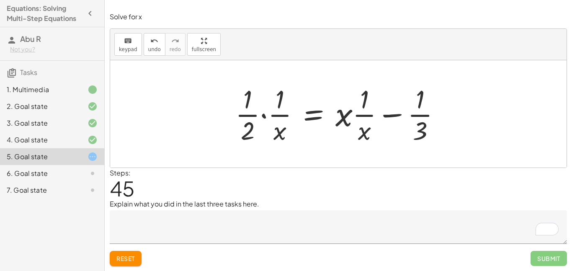
click at [262, 115] on div at bounding box center [341, 114] width 220 height 65
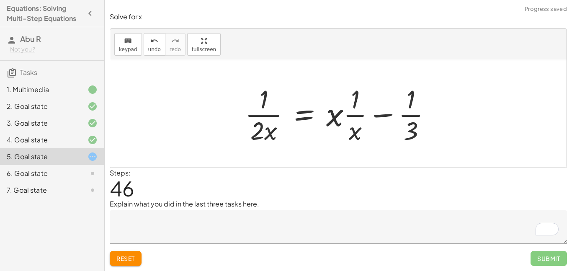
click at [260, 126] on div at bounding box center [342, 114] width 202 height 65
click at [262, 114] on div at bounding box center [342, 114] width 202 height 65
click at [349, 115] on div at bounding box center [342, 114] width 202 height 65
click at [409, 116] on div at bounding box center [342, 114] width 202 height 65
click at [389, 117] on div at bounding box center [342, 114] width 202 height 65
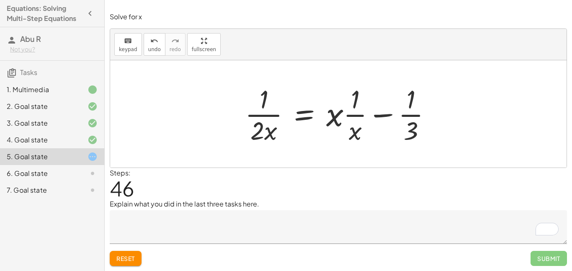
click at [388, 117] on div at bounding box center [342, 114] width 202 height 65
click at [311, 119] on div at bounding box center [342, 114] width 202 height 65
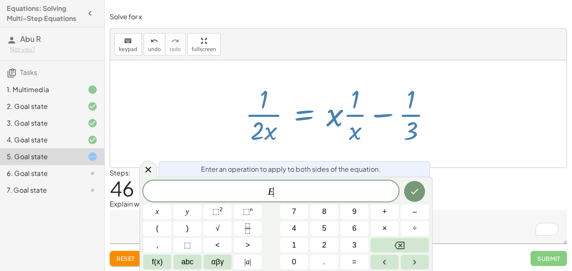
scroll to position [5, 0]
click at [155, 169] on div at bounding box center [149, 169] width 18 height 16
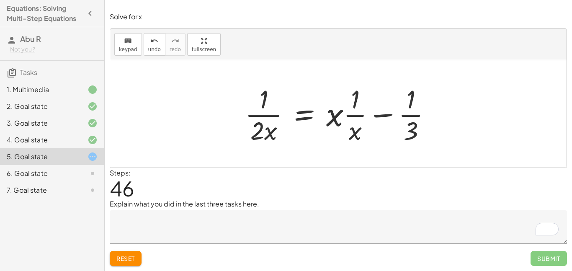
click at [356, 115] on div at bounding box center [342, 114] width 202 height 65
click at [408, 114] on div at bounding box center [342, 114] width 202 height 65
click at [305, 112] on div at bounding box center [342, 114] width 202 height 65
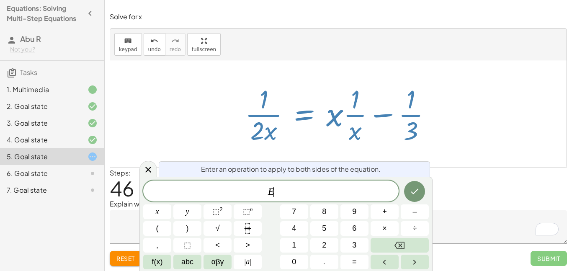
scroll to position [5, 0]
click at [140, 168] on div at bounding box center [149, 169] width 18 height 16
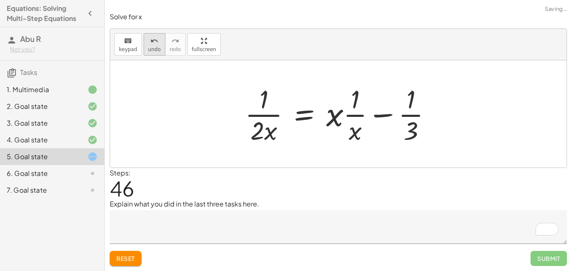
click at [156, 47] on span "undo" at bounding box center [154, 50] width 13 height 6
